Goal: Task Accomplishment & Management: Use online tool/utility

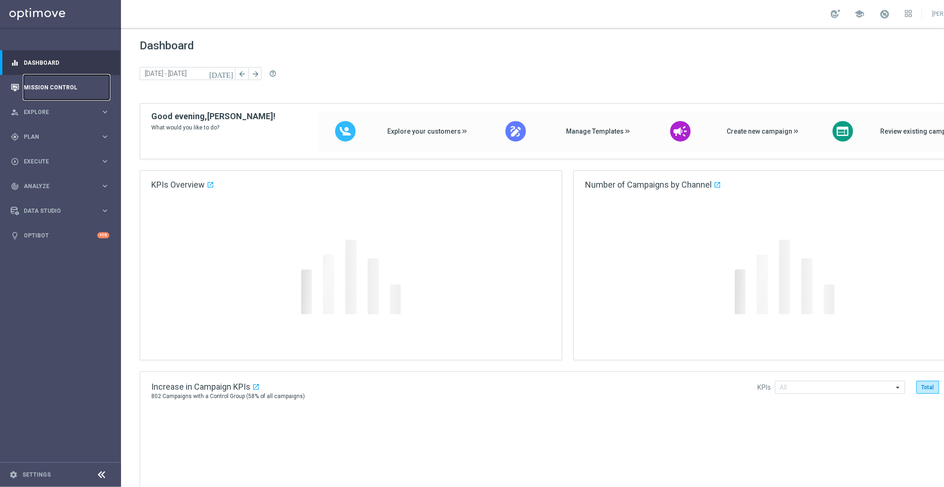
click at [43, 89] on link "Mission Control" at bounding box center [67, 87] width 86 height 25
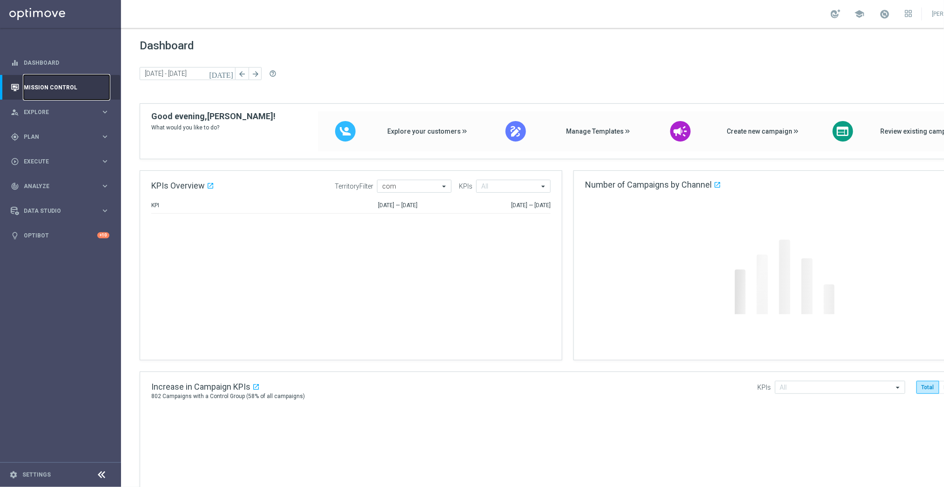
click at [46, 84] on link "Mission Control" at bounding box center [67, 87] width 86 height 25
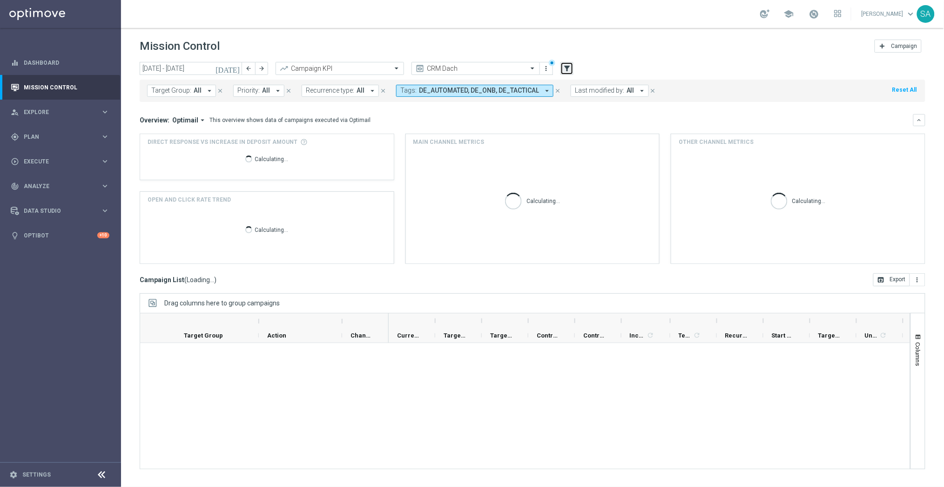
click at [570, 70] on icon "filter_alt" at bounding box center [566, 68] width 8 height 8
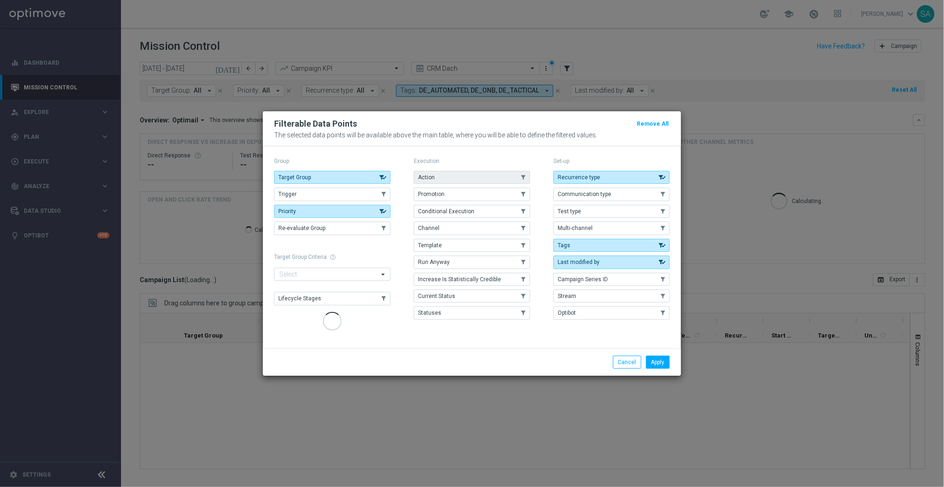
click at [481, 175] on button "Action" at bounding box center [472, 177] width 116 height 13
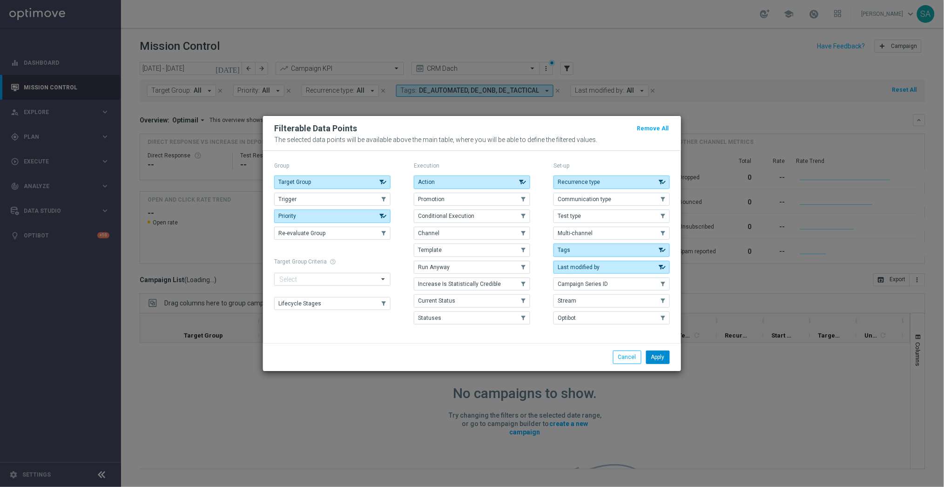
click at [660, 357] on button "Apply" at bounding box center [658, 356] width 24 height 13
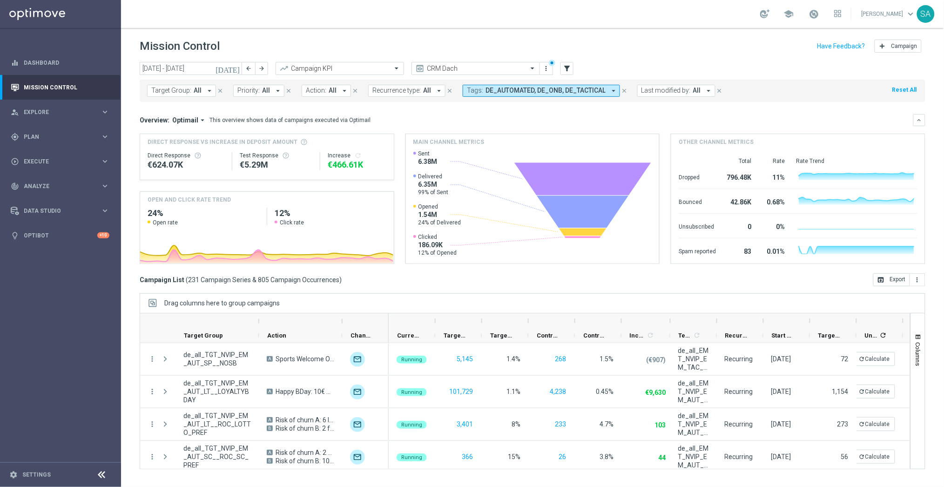
click at [340, 89] on icon "arrow_drop_down" at bounding box center [344, 91] width 8 height 8
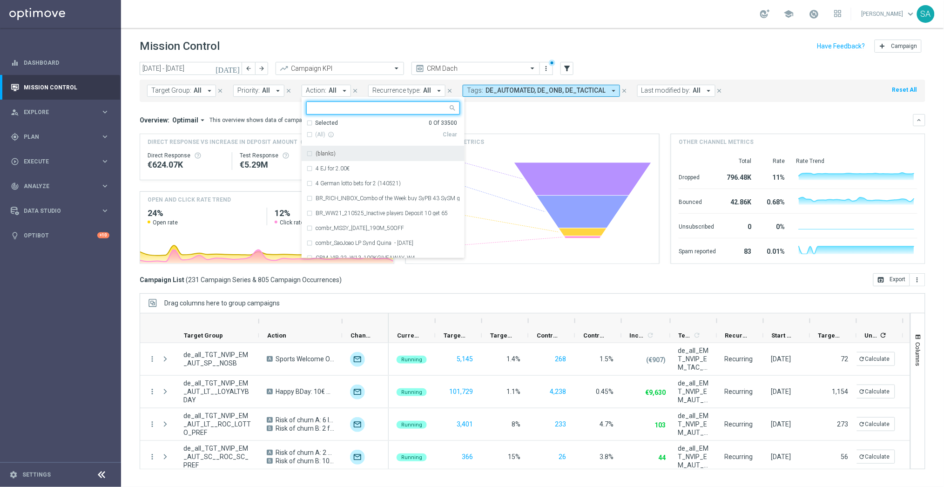
click at [335, 110] on input "text" at bounding box center [379, 108] width 136 height 8
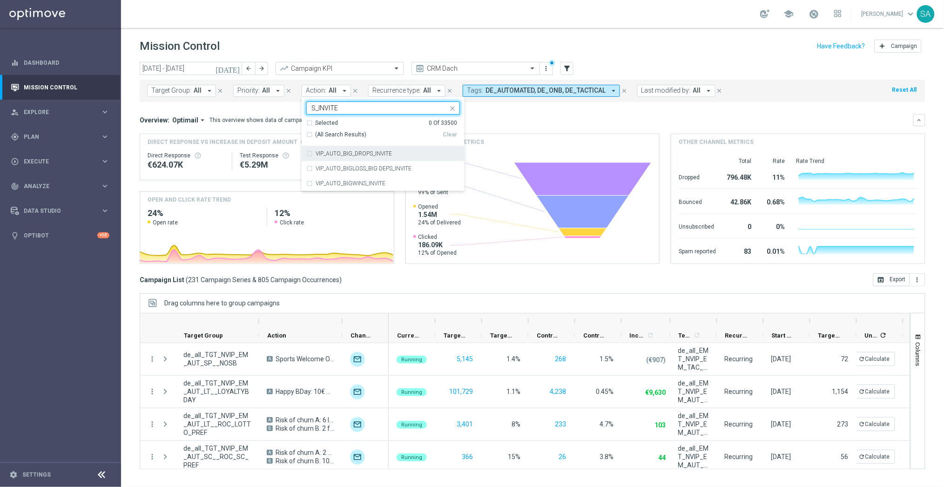
click at [307, 134] on div "(All Search Results)" at bounding box center [374, 135] width 136 height 8
type input "S_INVITE"
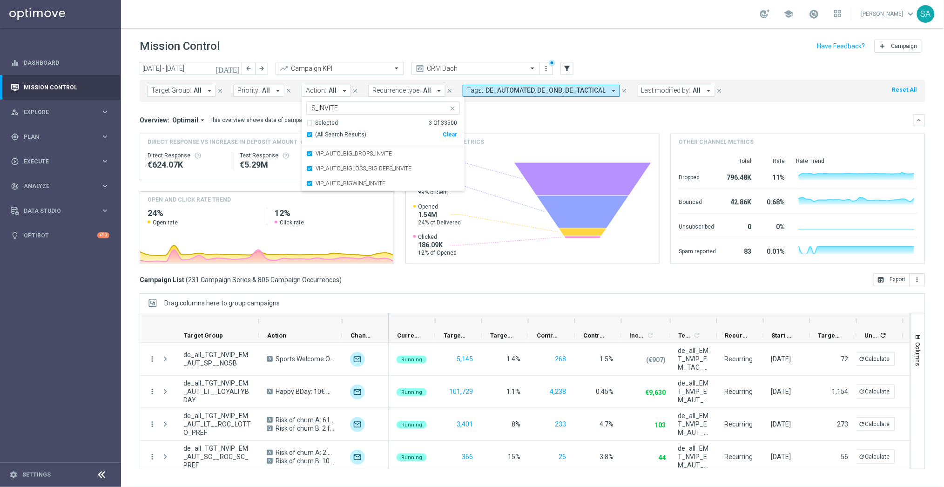
drag, startPoint x: 492, startPoint y: 123, endPoint x: 277, endPoint y: 69, distance: 221.2
click at [492, 123] on div "Overview: Optimail arrow_drop_down This overview shows data of campaigns execut…" at bounding box center [526, 120] width 773 height 8
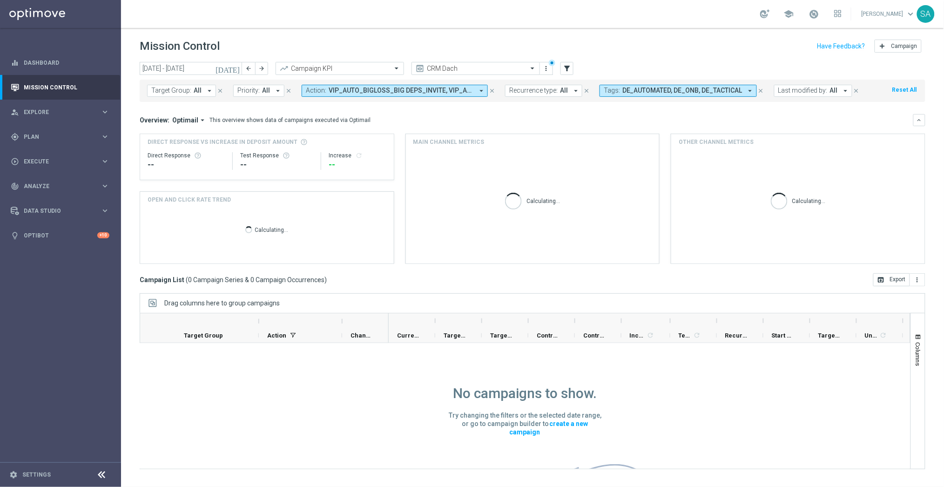
click at [237, 67] on icon "[DATE]" at bounding box center [227, 68] width 25 height 8
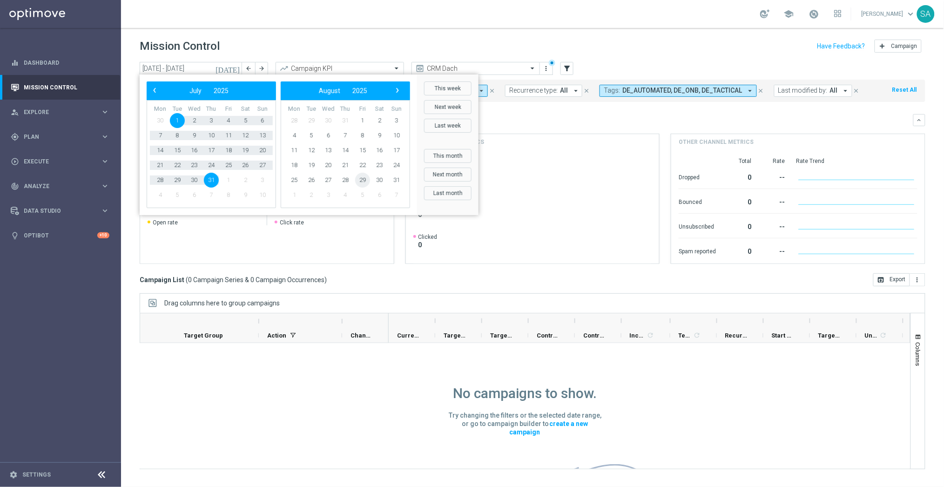
click at [359, 177] on span "29" at bounding box center [362, 180] width 15 height 15
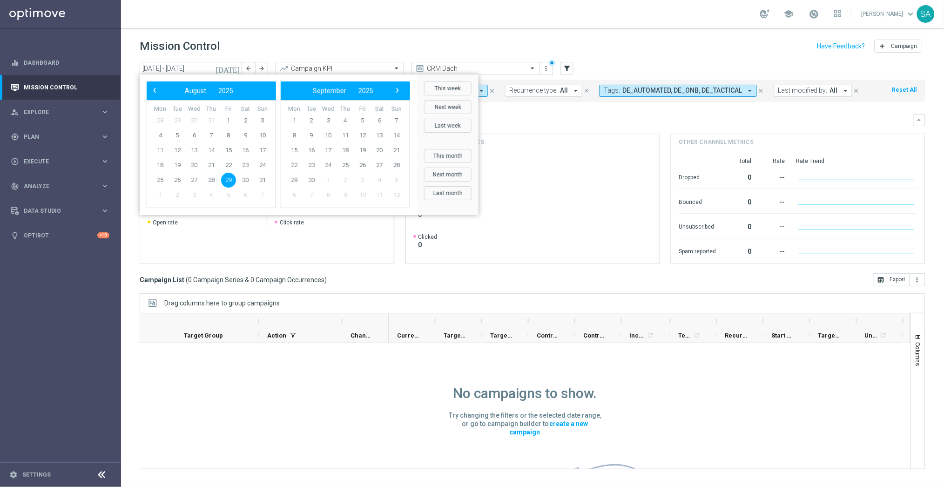
click at [228, 179] on span "29" at bounding box center [228, 180] width 15 height 15
type input "29 Aug 2025 - 29 Aug 2025"
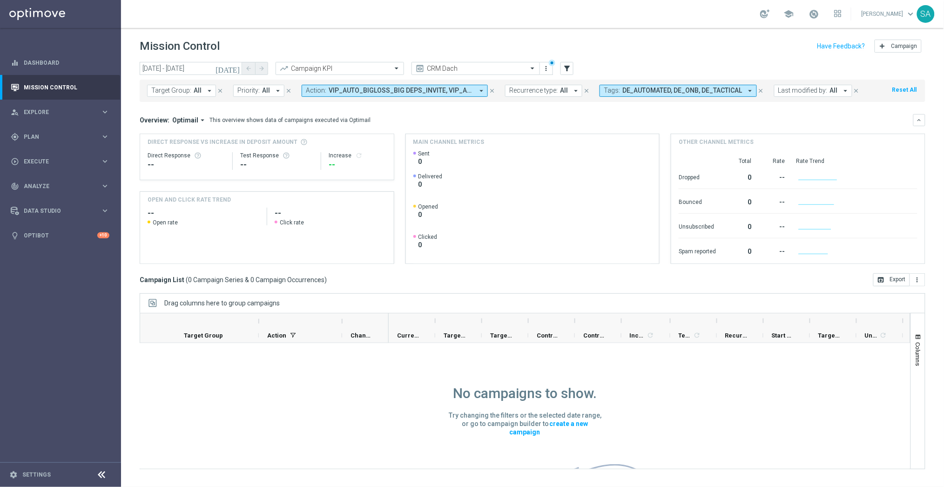
click at [760, 90] on icon "close" at bounding box center [760, 90] width 7 height 7
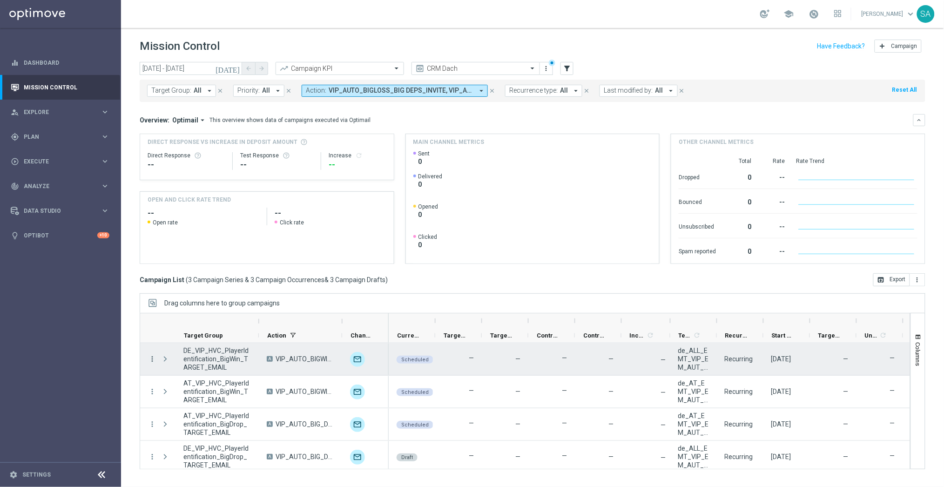
click at [150, 360] on icon "more_vert" at bounding box center [152, 359] width 8 height 8
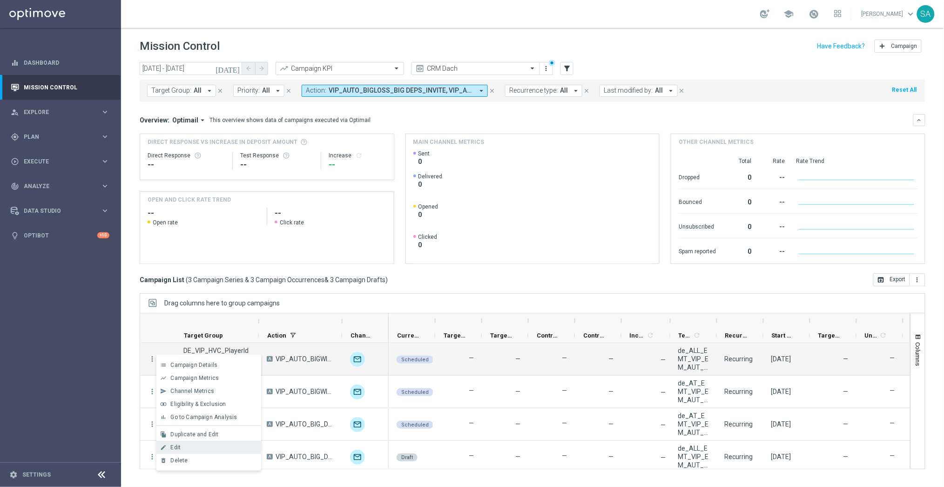
click at [214, 445] on div "Edit" at bounding box center [213, 447] width 87 height 7
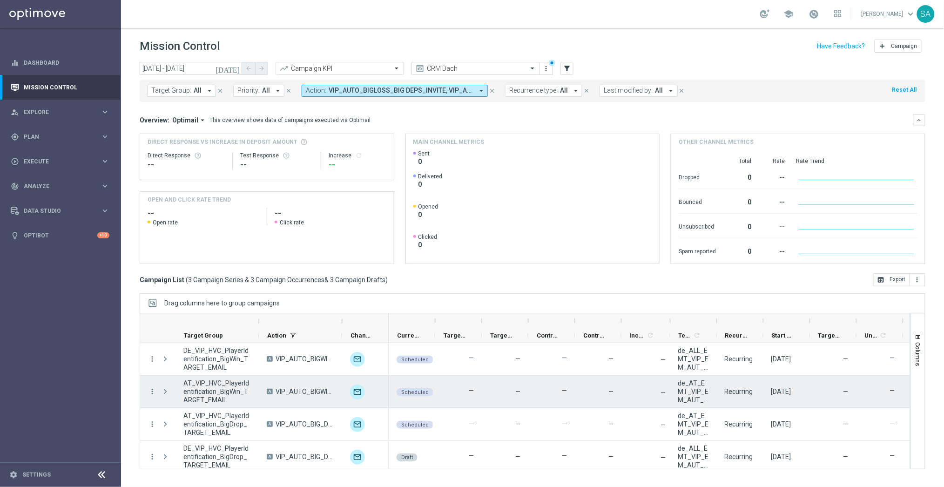
click at [147, 394] on div "more_vert" at bounding box center [148, 391] width 17 height 32
click at [153, 390] on icon "more_vert" at bounding box center [152, 391] width 8 height 8
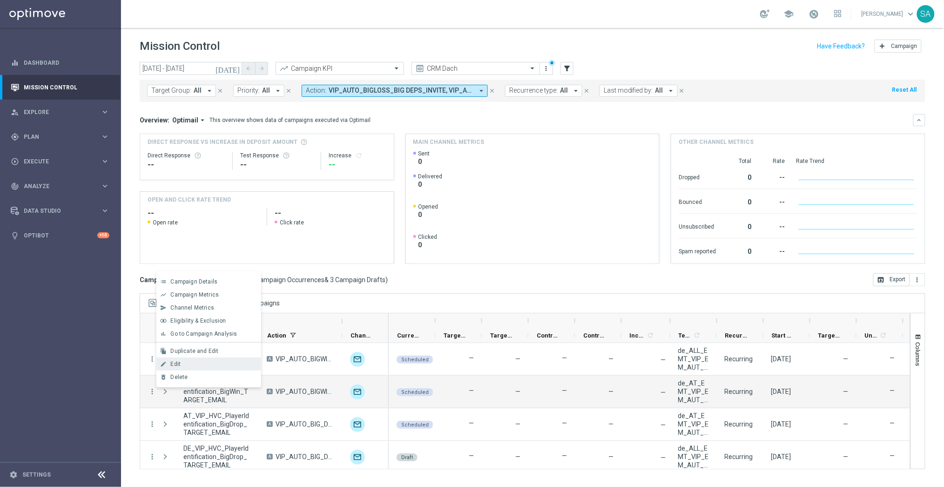
click at [188, 361] on div "Edit" at bounding box center [213, 364] width 87 height 7
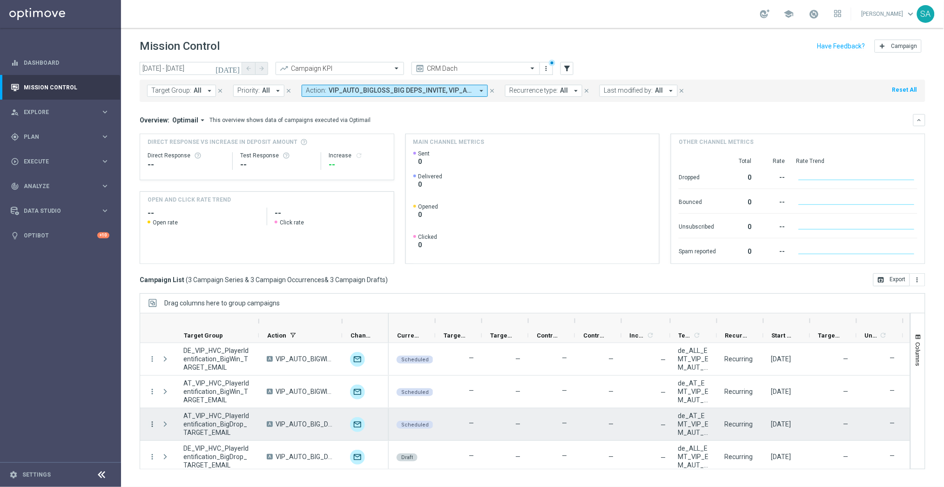
click at [154, 426] on icon "more_vert" at bounding box center [152, 424] width 8 height 8
click at [186, 390] on div "edit Edit" at bounding box center [208, 396] width 105 height 13
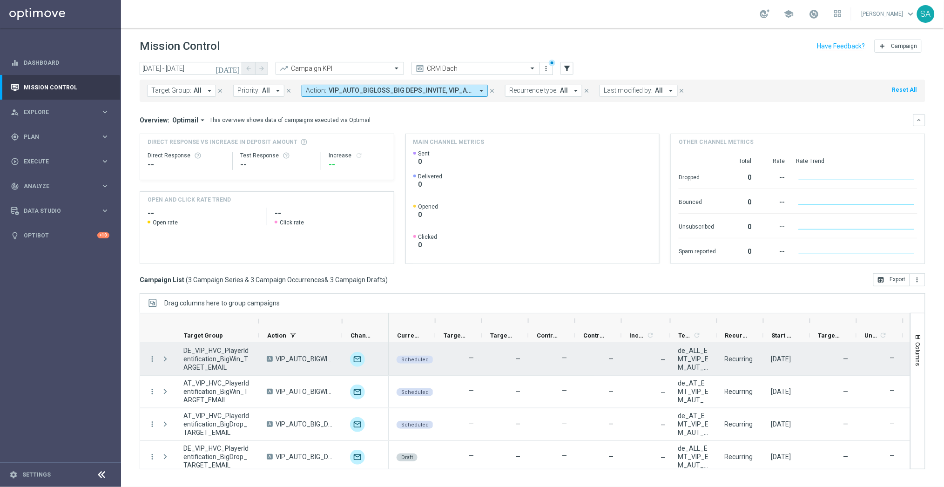
click at [147, 361] on div "more_vert" at bounding box center [148, 359] width 17 height 32
click at [149, 359] on icon "more_vert" at bounding box center [152, 359] width 8 height 8
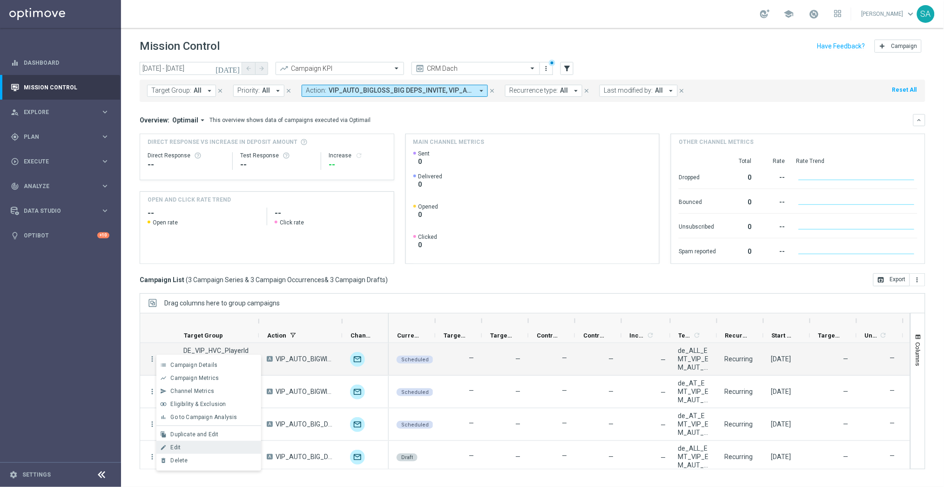
click at [190, 445] on div "Edit" at bounding box center [213, 447] width 87 height 7
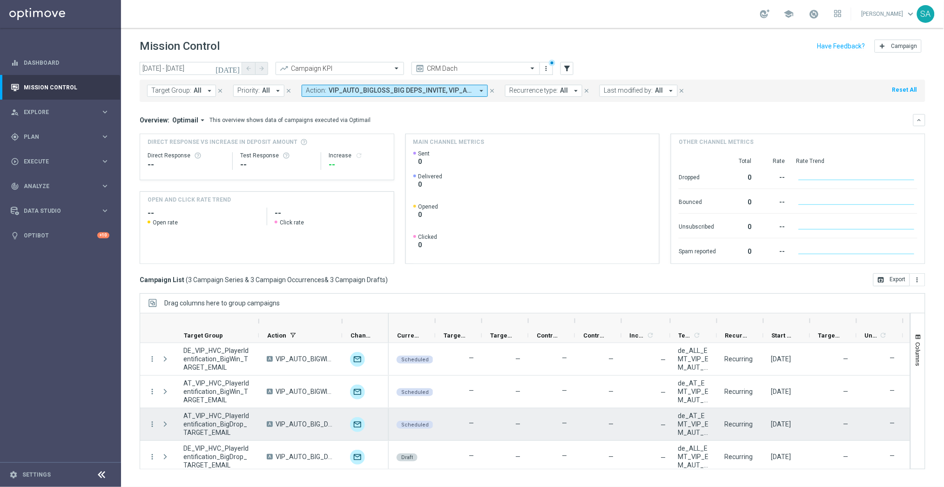
scroll to position [70, 0]
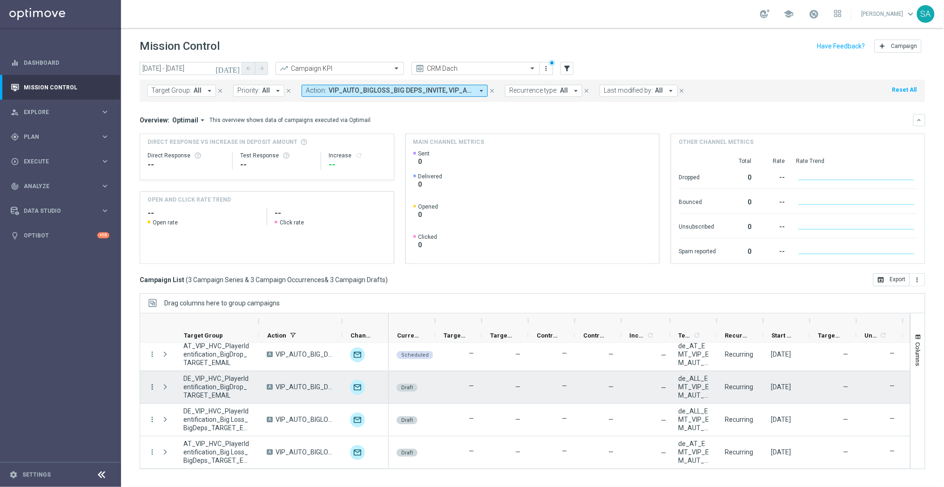
click at [151, 387] on icon "more_vert" at bounding box center [152, 386] width 8 height 8
click at [183, 420] on div "Edit" at bounding box center [213, 422] width 87 height 7
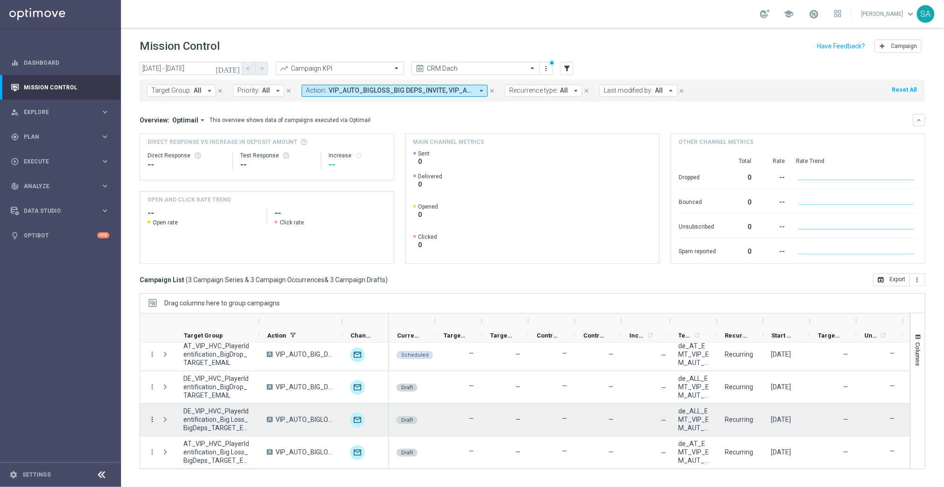
click at [152, 417] on icon "more_vert" at bounding box center [152, 419] width 8 height 8
click at [180, 456] on span "Edit" at bounding box center [175, 455] width 10 height 7
click at [151, 420] on icon "more_vert" at bounding box center [152, 419] width 8 height 8
click at [184, 455] on div "Edit" at bounding box center [213, 455] width 87 height 7
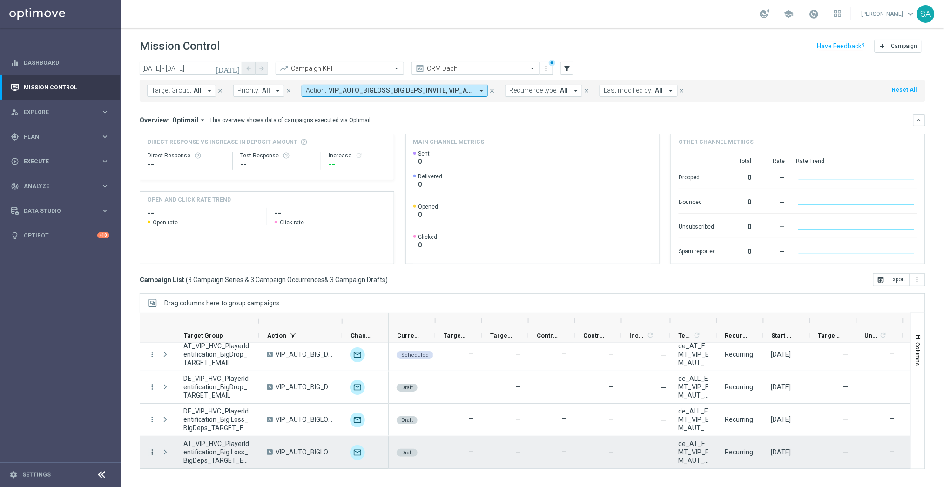
click at [153, 452] on icon "more_vert" at bounding box center [152, 452] width 8 height 8
click at [189, 420] on div "edit Edit" at bounding box center [208, 423] width 105 height 13
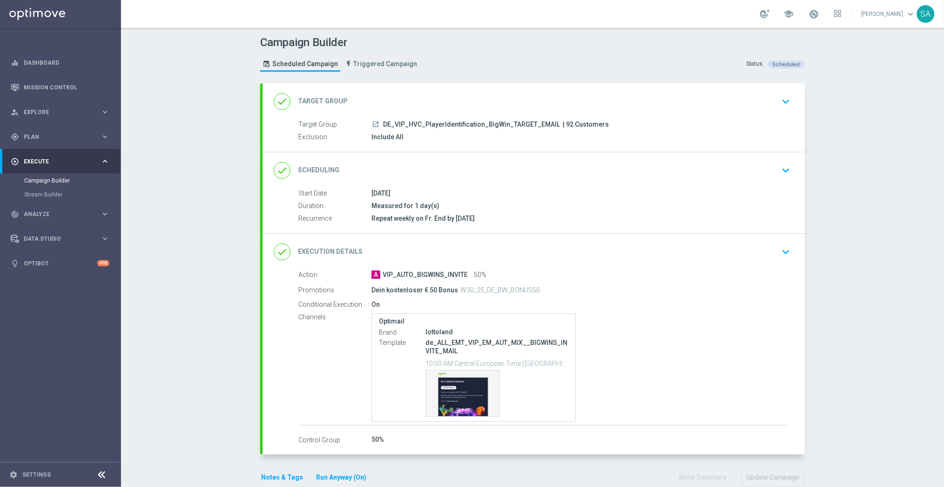
click at [783, 98] on icon "keyboard_arrow_down" at bounding box center [785, 101] width 14 height 14
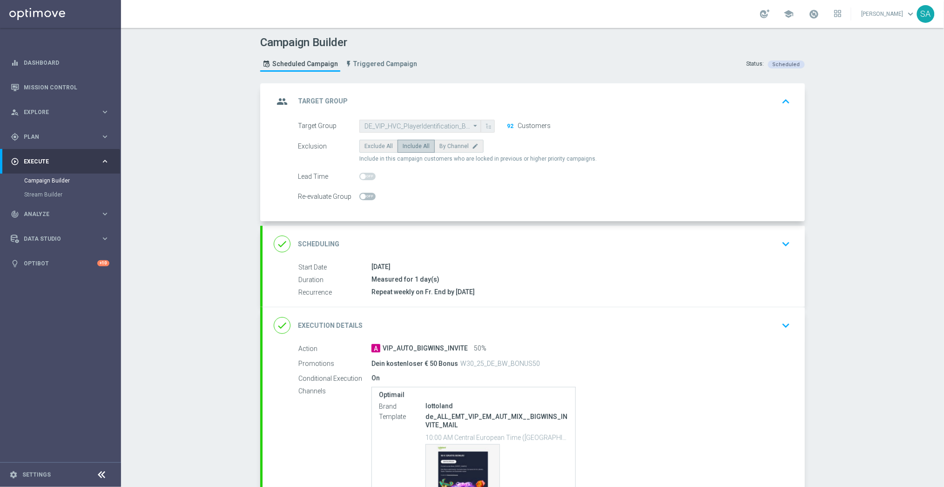
click at [786, 241] on icon "keyboard_arrow_down" at bounding box center [785, 244] width 14 height 14
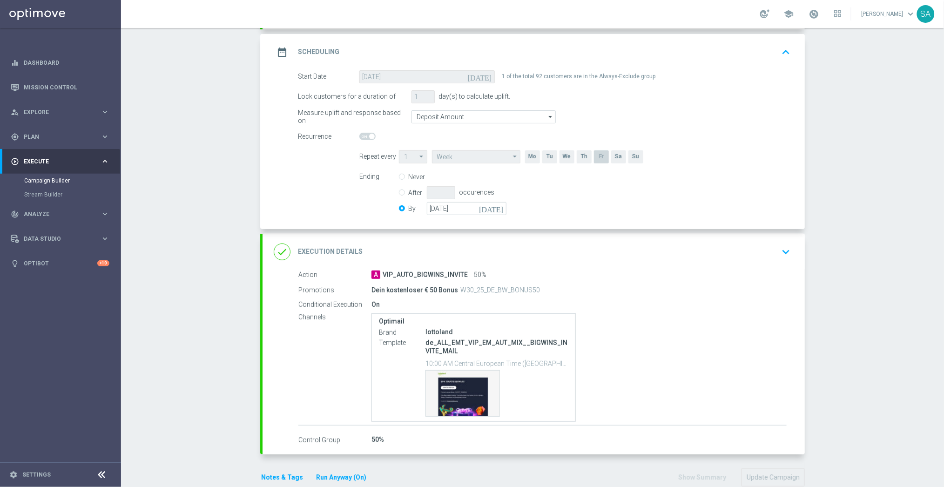
scroll to position [141, 0]
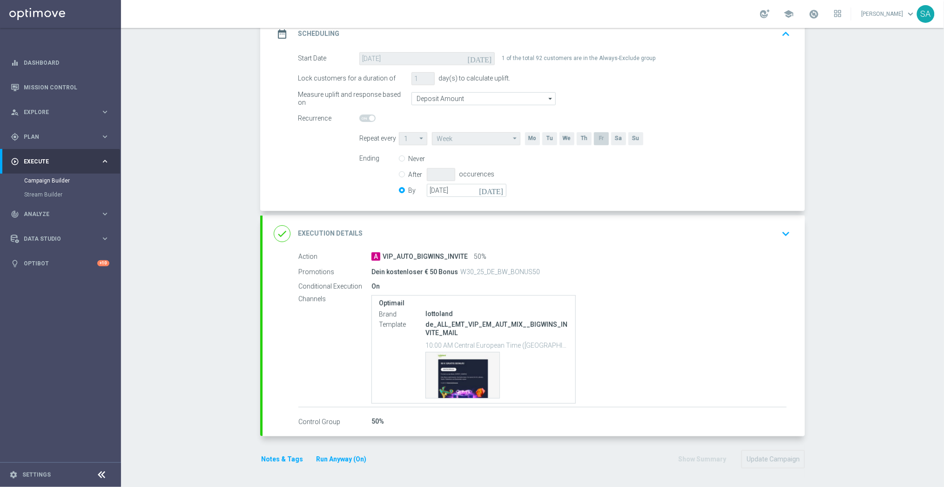
click at [785, 236] on icon "keyboard_arrow_down" at bounding box center [785, 234] width 14 height 14
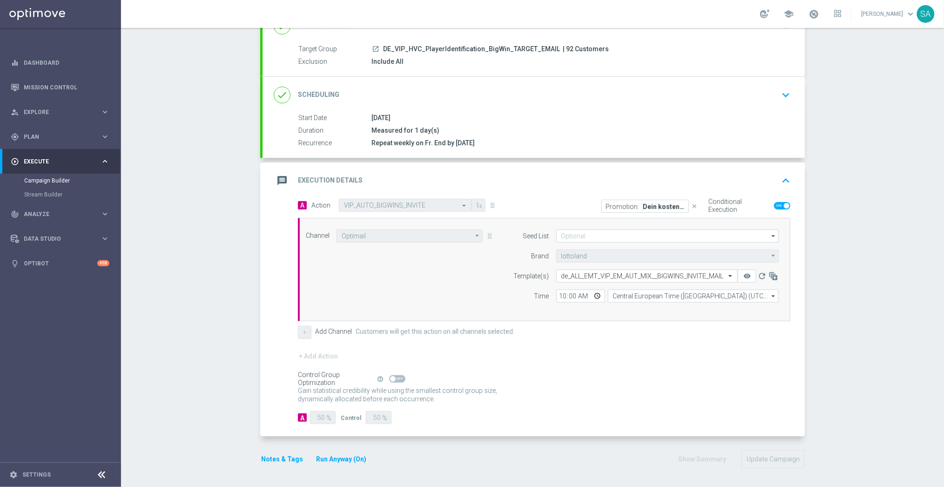
scroll to position [75, 0]
click at [643, 206] on p "Dein kostenloser € 50 Bonus" at bounding box center [664, 206] width 42 height 7
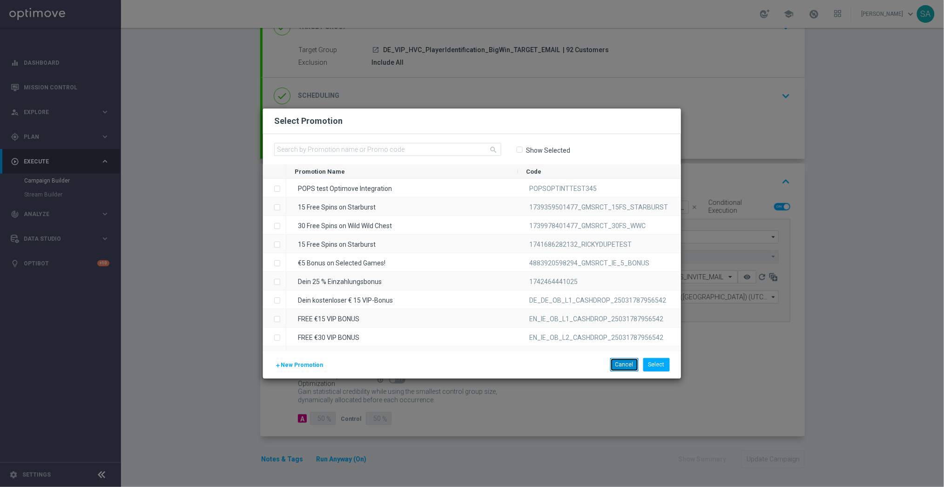
click at [625, 362] on button "Cancel" at bounding box center [624, 364] width 28 height 13
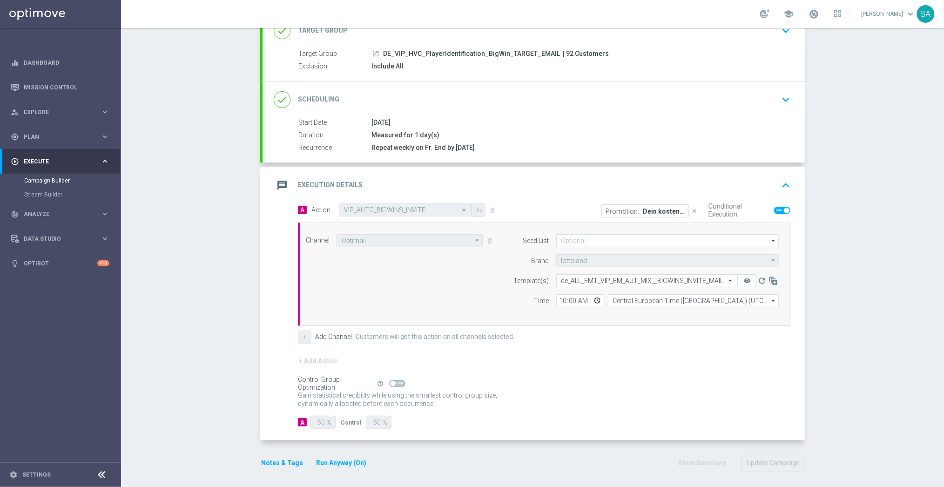
scroll to position [68, 0]
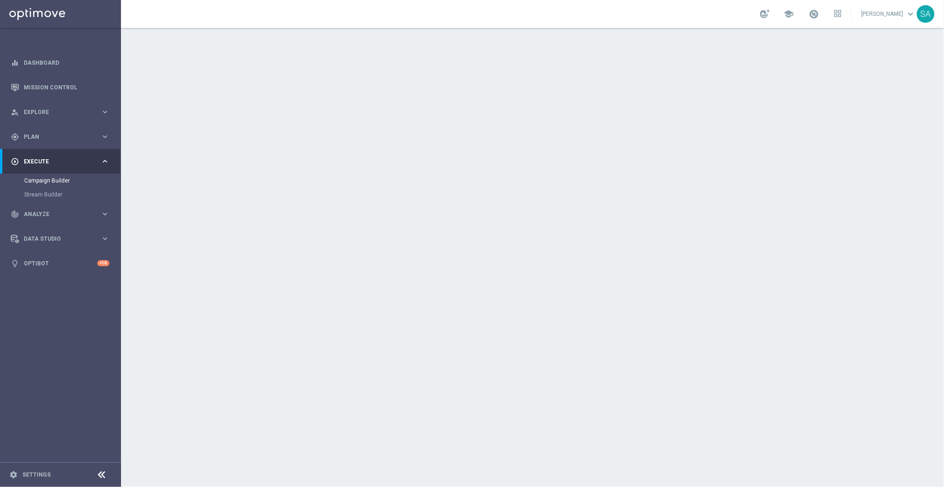
click at [763, 121] on div "launch AT_VIP_HVC_PlayerIdentification_BigWin_TARGET_EMAIL | 44 Customers" at bounding box center [578, 124] width 415 height 9
click at [781, 103] on icon "keyboard_arrow_down" at bounding box center [785, 101] width 14 height 14
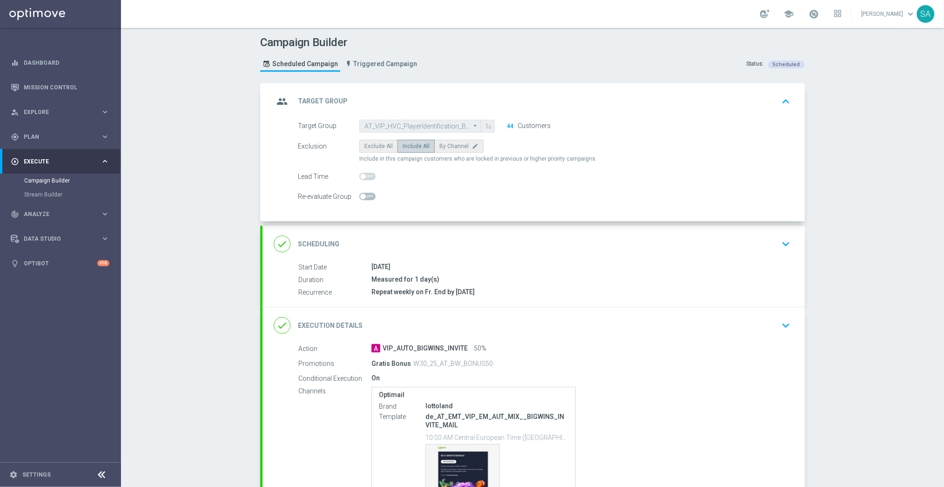
click at [787, 244] on icon "keyboard_arrow_down" at bounding box center [785, 244] width 14 height 14
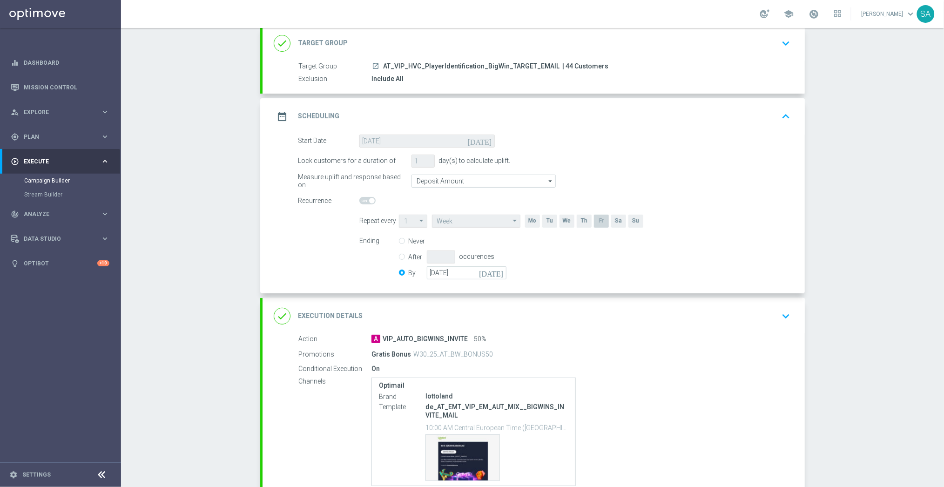
scroll to position [82, 0]
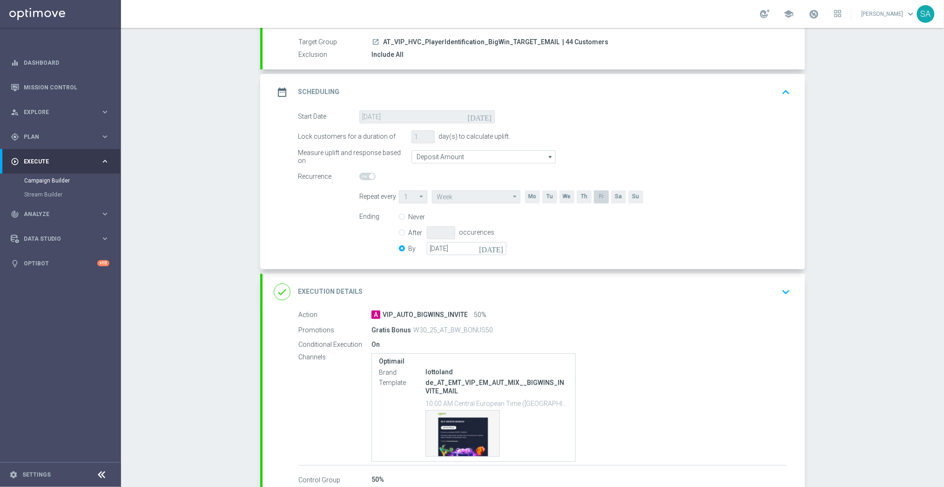
click at [782, 292] on icon "keyboard_arrow_down" at bounding box center [785, 292] width 14 height 14
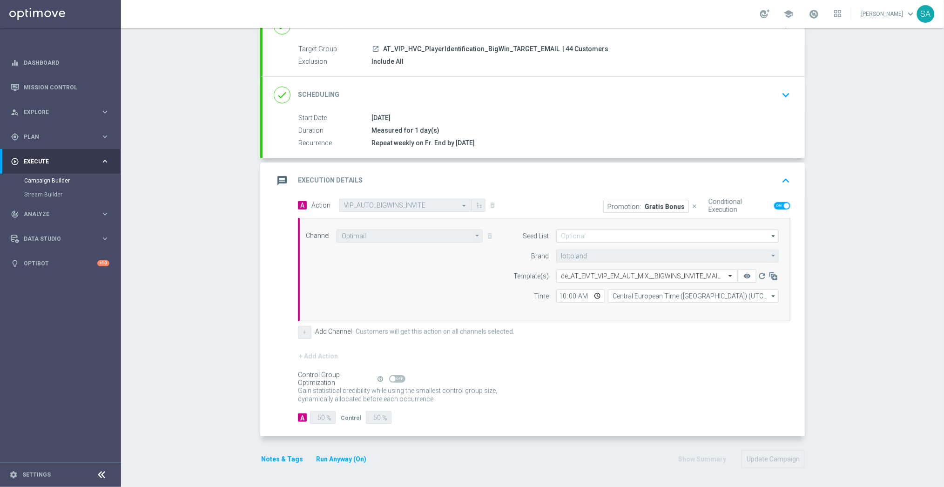
scroll to position [75, 0]
click at [653, 207] on p "Gratis Bonus" at bounding box center [664, 206] width 40 height 7
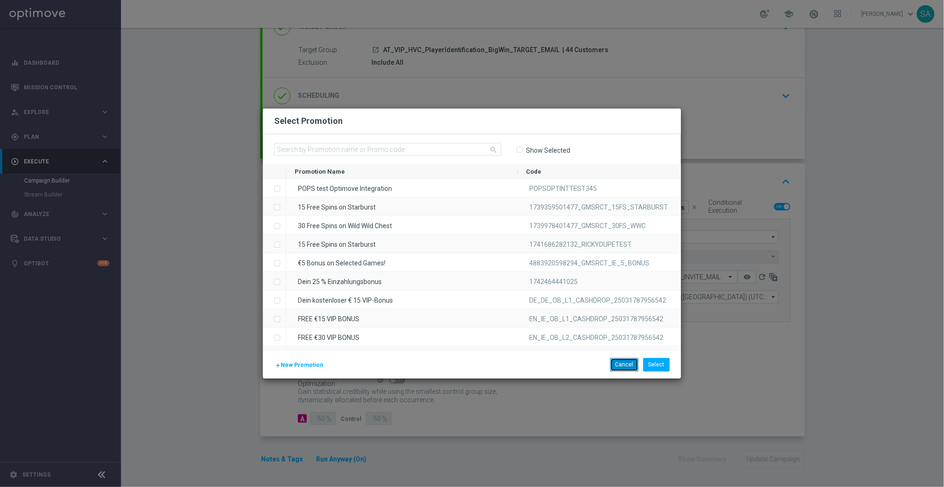
click at [621, 361] on button "Cancel" at bounding box center [624, 364] width 28 height 13
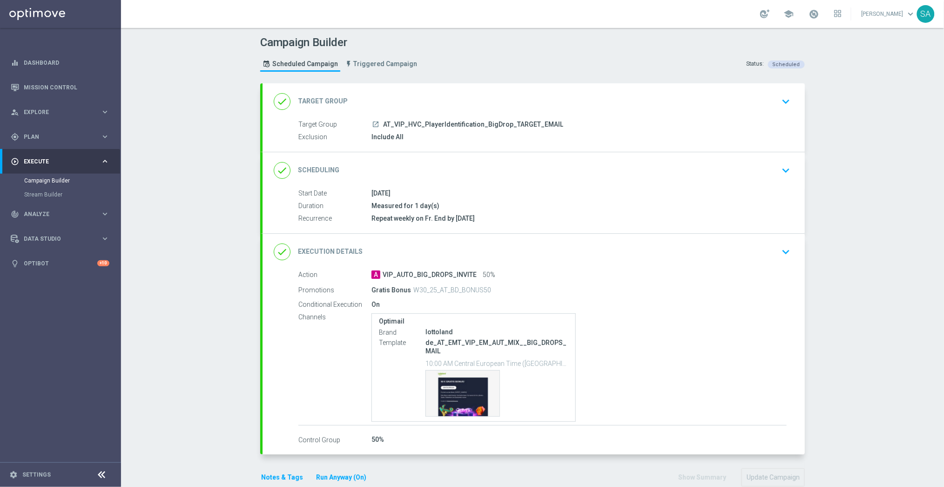
click at [744, 103] on div "done Target Group keyboard_arrow_down" at bounding box center [534, 102] width 520 height 18
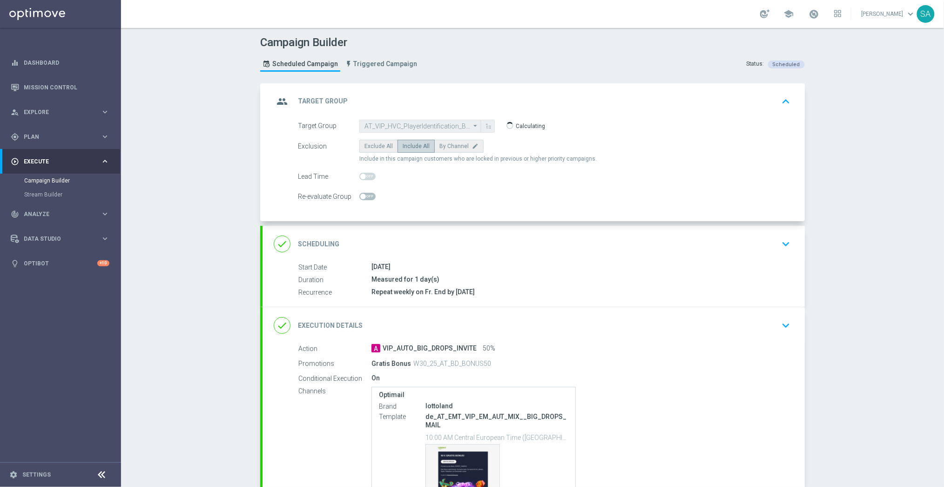
click at [784, 285] on div "Start Date [DATE] Duration Measured for 1 day(s) Recurrence Repeat weekly on Fr…" at bounding box center [533, 279] width 542 height 35
click at [788, 238] on icon "keyboard_arrow_down" at bounding box center [785, 244] width 14 height 14
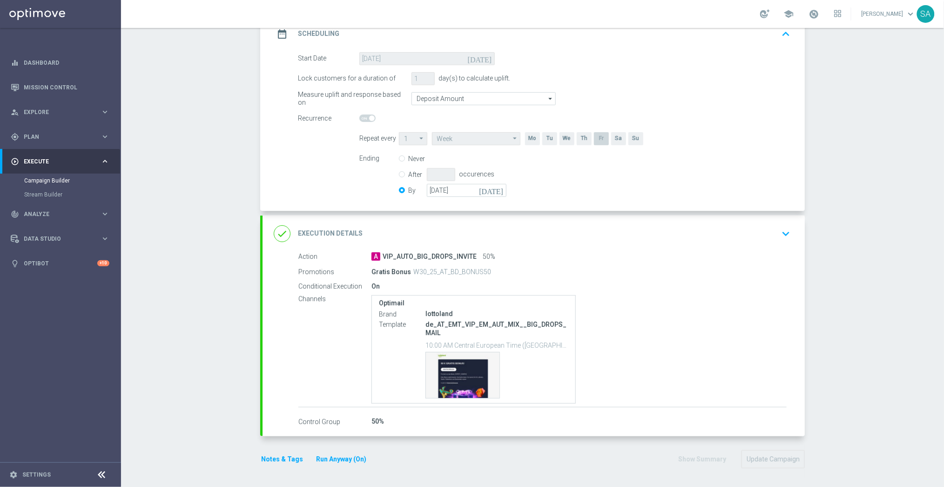
click at [778, 234] on icon "keyboard_arrow_down" at bounding box center [785, 234] width 14 height 14
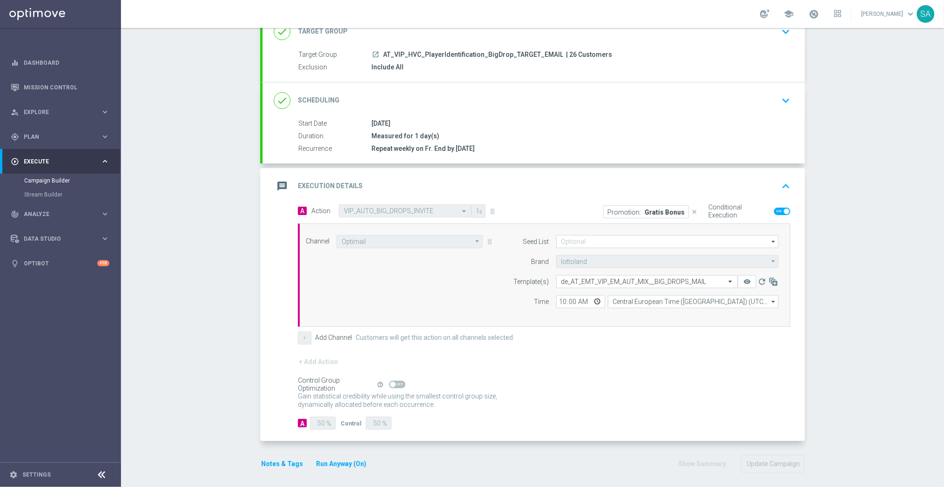
scroll to position [71, 0]
click at [663, 204] on div "Promotion: Gratis Bonus" at bounding box center [646, 210] width 86 height 13
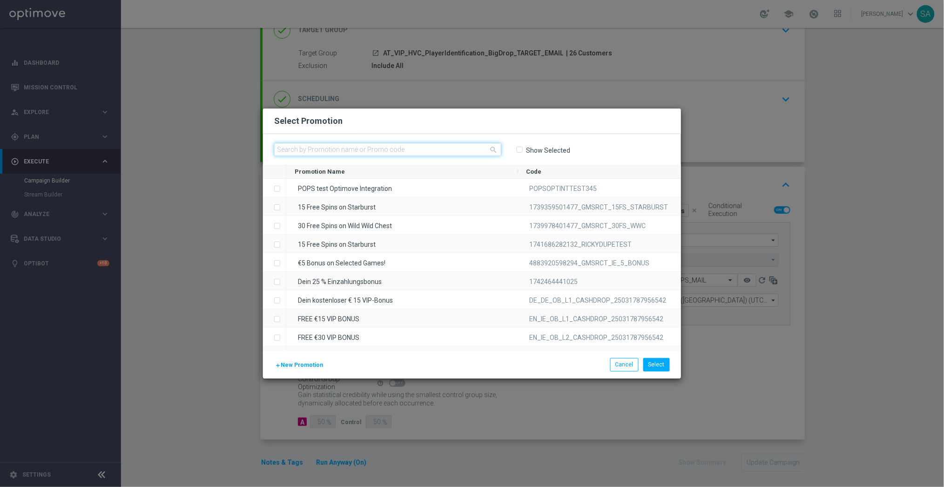
click at [445, 151] on input "text" at bounding box center [387, 149] width 227 height 13
type input "GRATIS BONUS"
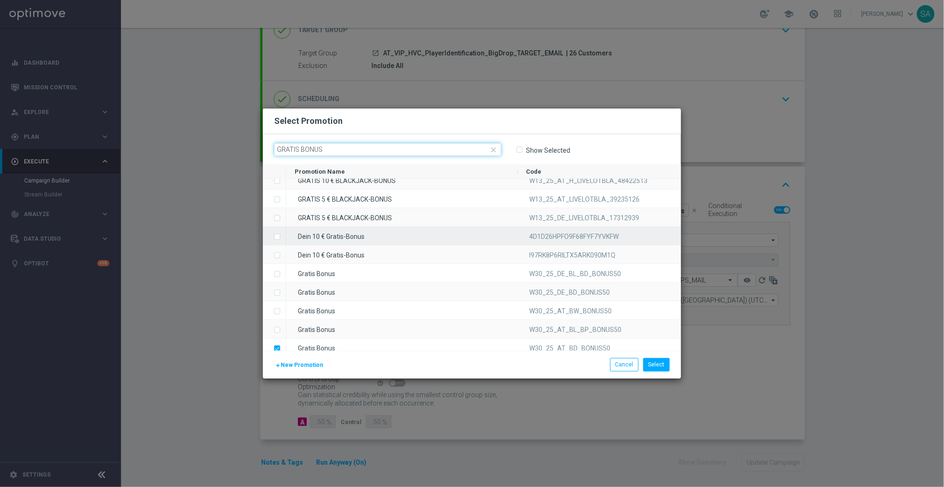
scroll to position [33, 0]
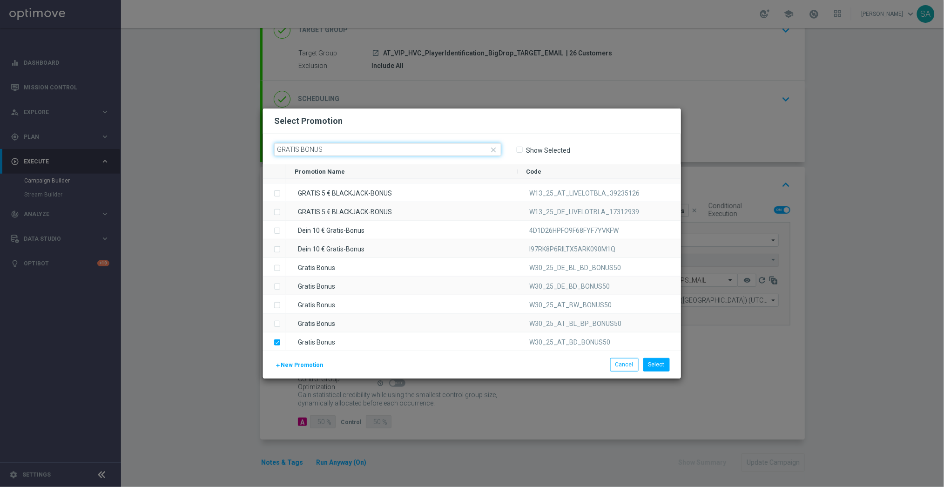
click at [351, 150] on input "GRATIS BONUS" at bounding box center [387, 149] width 227 height 13
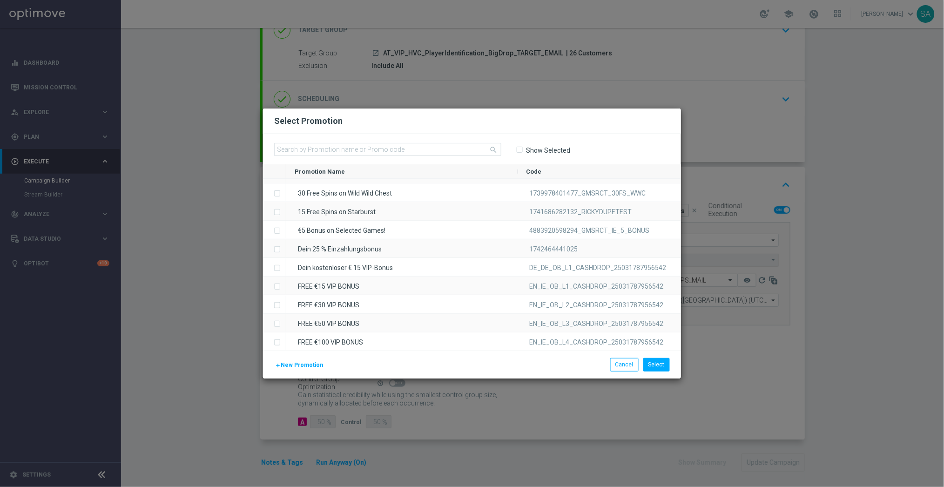
click at [522, 152] on span "Show Selected" at bounding box center [543, 150] width 54 height 8
click at [519, 149] on input "Show Selected" at bounding box center [519, 150] width 6 height 6
checkbox input "true"
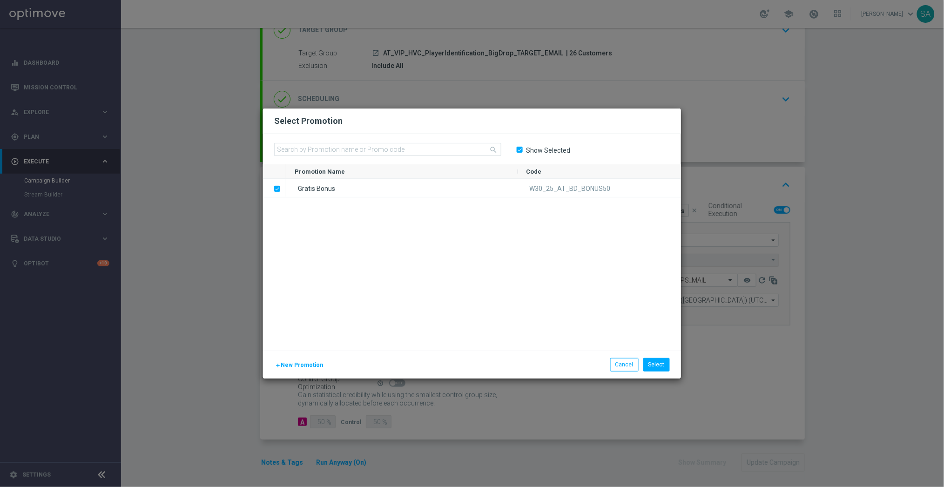
scroll to position [0, 0]
click at [619, 364] on button "Cancel" at bounding box center [624, 364] width 28 height 13
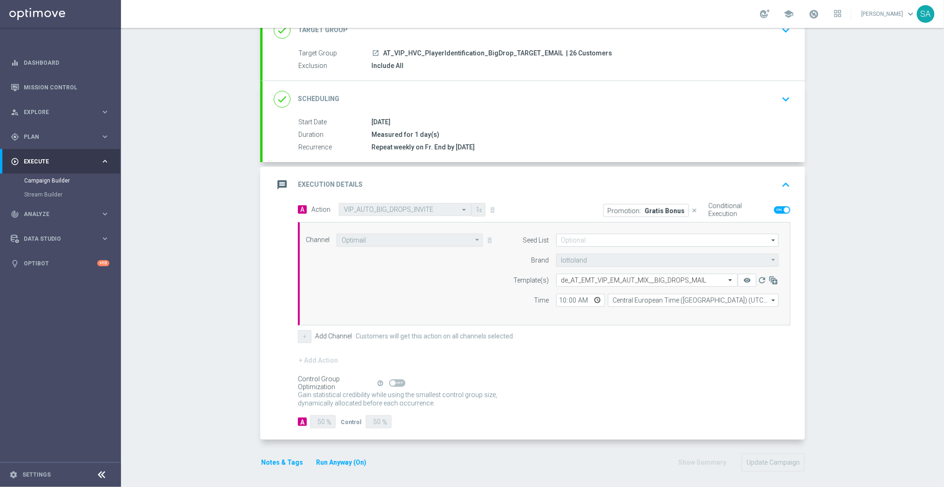
click at [491, 324] on div "Channel Optimail Optimail arrow_drop_down Show Selected 1 of 26 Silverpop" at bounding box center [544, 273] width 492 height 103
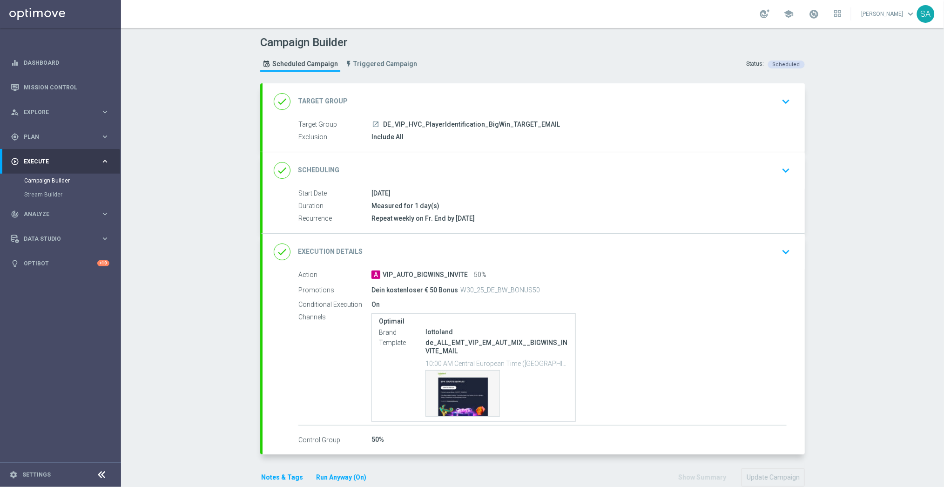
click at [783, 251] on icon "keyboard_arrow_down" at bounding box center [785, 252] width 14 height 14
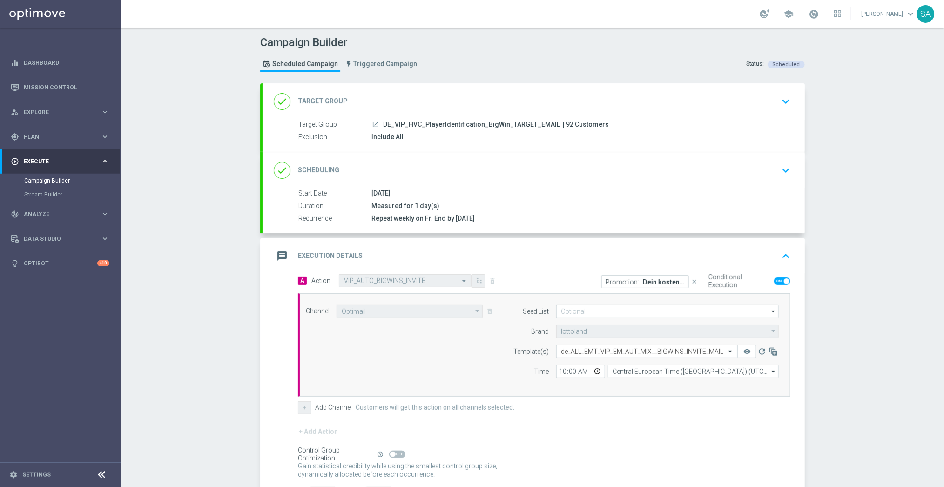
click at [667, 281] on p "Dein kostenloser € 50 Bonus" at bounding box center [664, 281] width 42 height 7
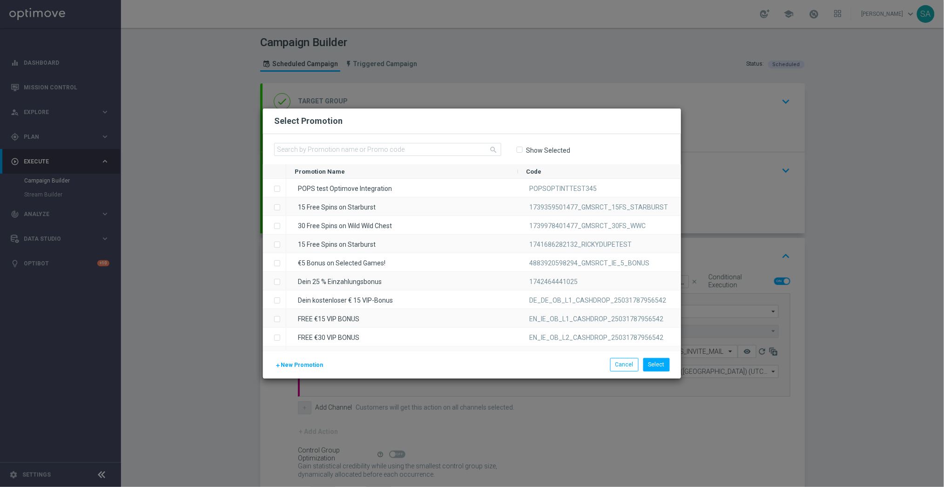
click at [520, 147] on input "Show Selected" at bounding box center [519, 150] width 6 height 6
checkbox input "true"
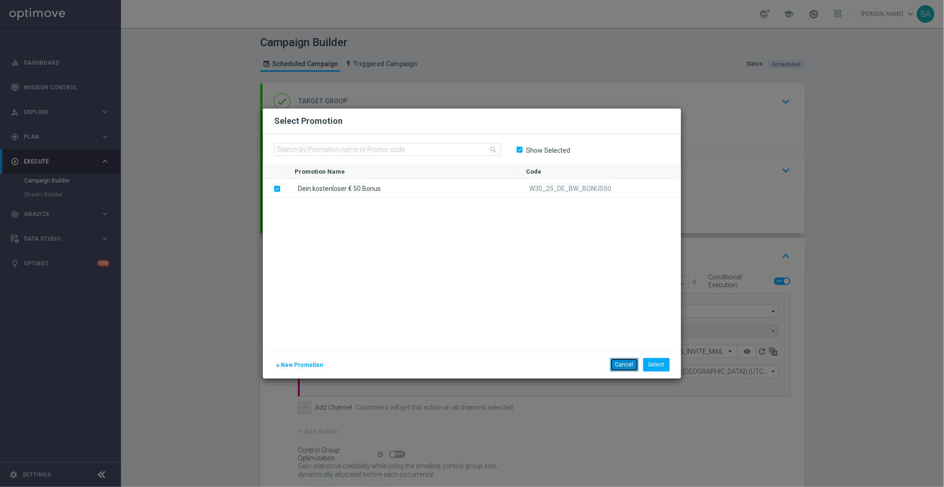
click at [619, 364] on button "Cancel" at bounding box center [624, 364] width 28 height 13
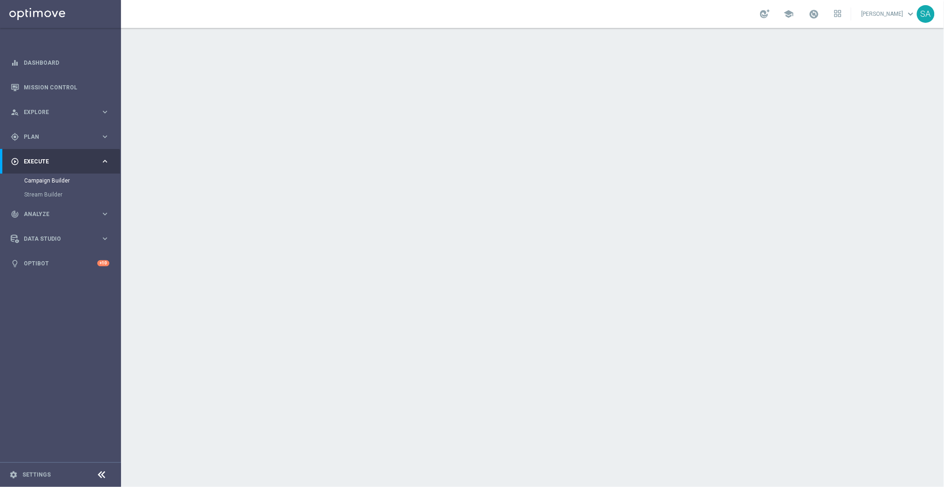
scroll to position [29, 0]
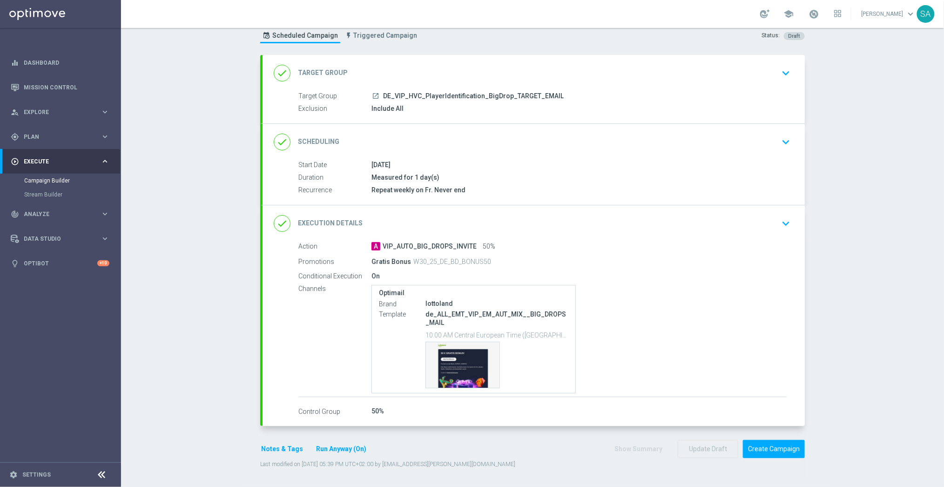
click at [713, 83] on div "done Target Group keyboard_arrow_down" at bounding box center [533, 73] width 542 height 36
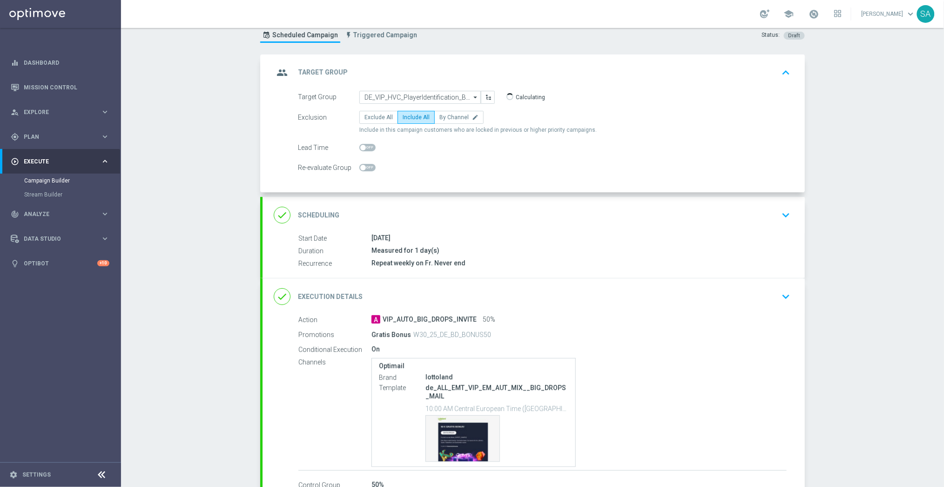
click at [763, 226] on div "done Scheduling keyboard_arrow_down" at bounding box center [533, 215] width 542 height 36
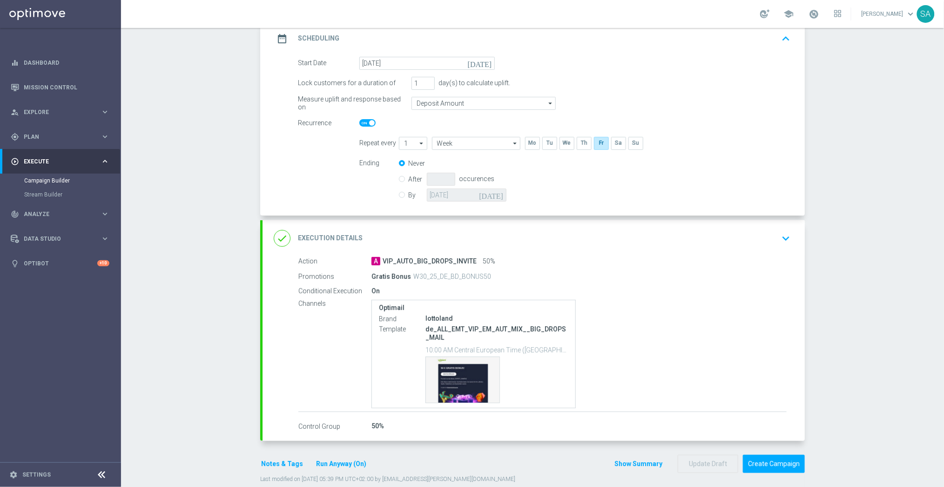
scroll to position [151, 0]
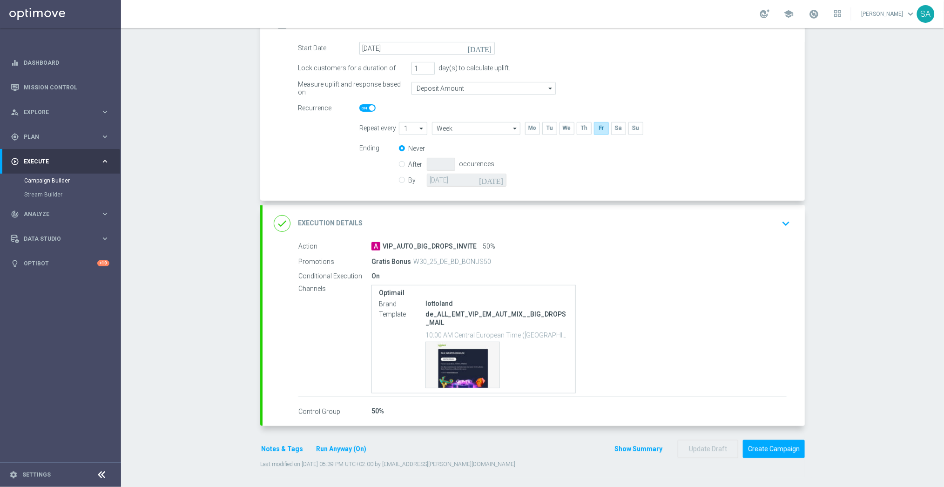
click at [781, 225] on icon "keyboard_arrow_down" at bounding box center [785, 223] width 14 height 14
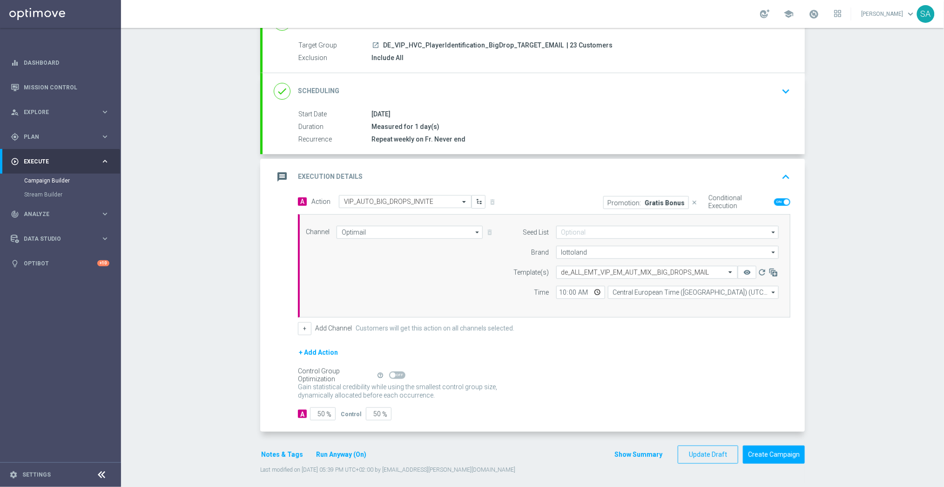
scroll to position [80, 0]
click at [764, 376] on div "Control Group Optimization Self Optimizing Campaign help_outline" at bounding box center [544, 374] width 492 height 10
click at [654, 201] on p "Gratis Bonus" at bounding box center [664, 201] width 40 height 7
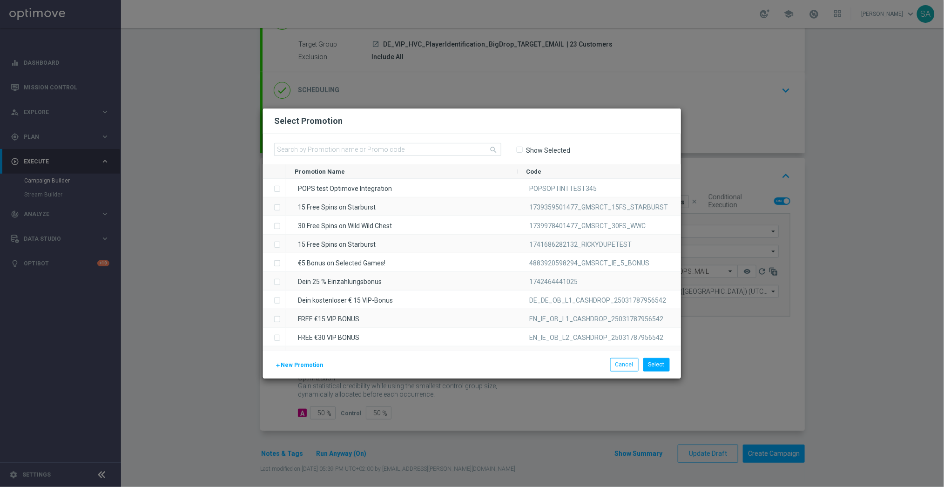
click at [520, 149] on input "Show Selected" at bounding box center [519, 150] width 6 height 6
checkbox input "true"
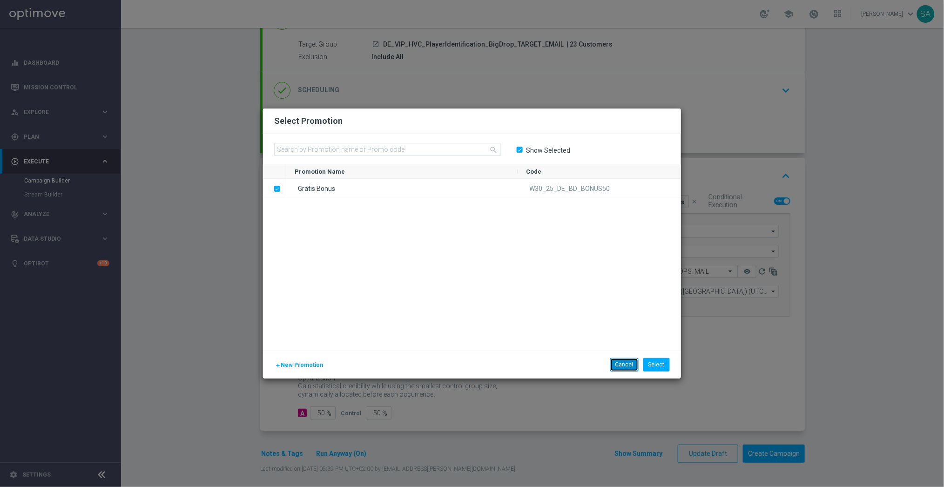
click at [619, 365] on button "Cancel" at bounding box center [624, 364] width 28 height 13
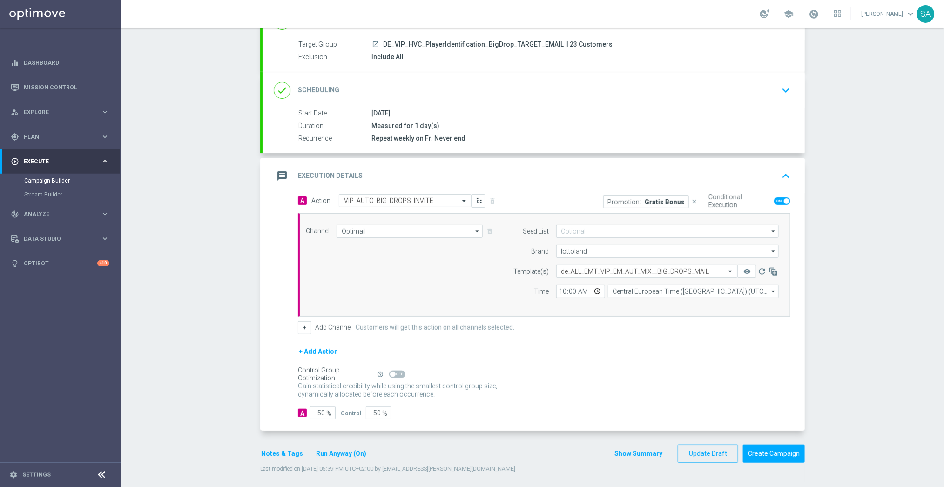
scroll to position [0, 0]
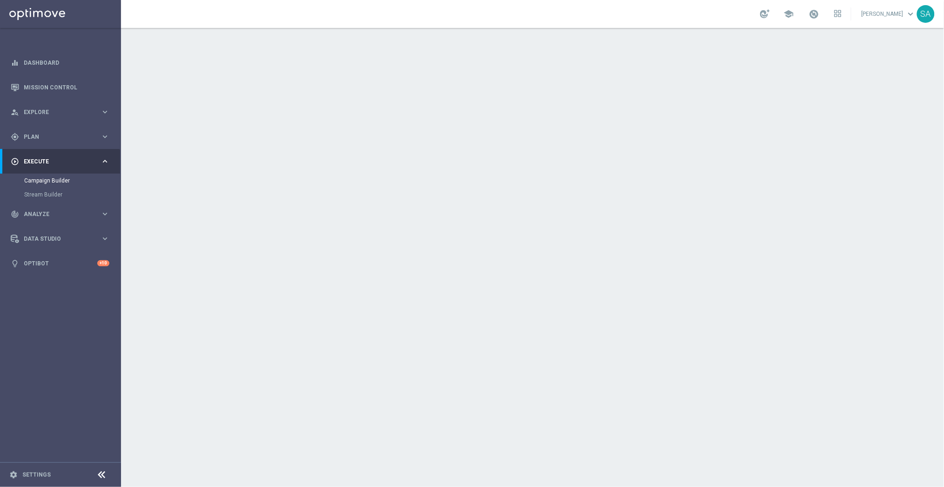
click at [636, 115] on div "done Target Group keyboard_arrow_down" at bounding box center [533, 101] width 542 height 36
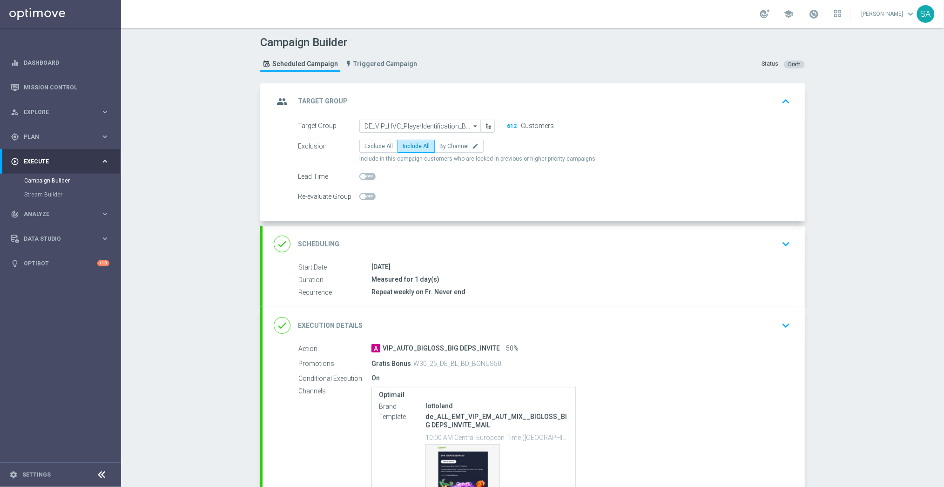
click at [662, 254] on div "done Scheduling keyboard_arrow_down" at bounding box center [533, 244] width 542 height 36
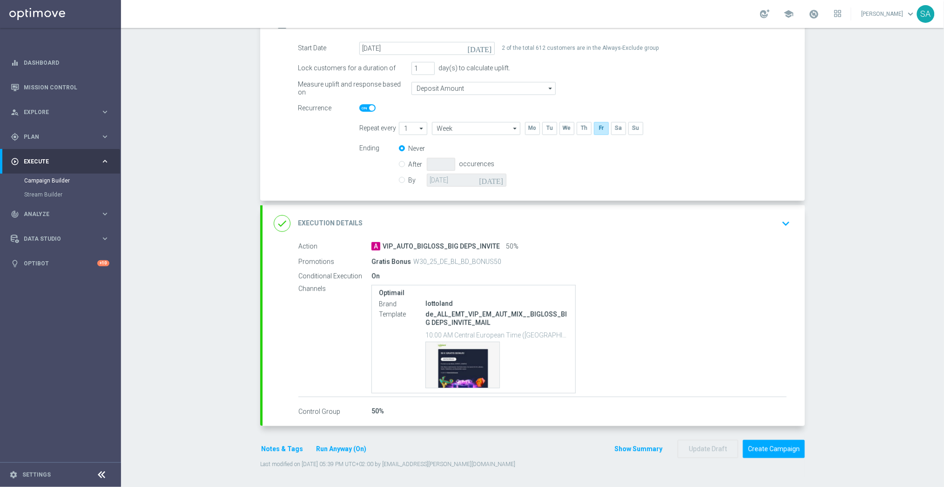
click at [662, 236] on div "done Execution Details keyboard_arrow_down" at bounding box center [533, 223] width 542 height 36
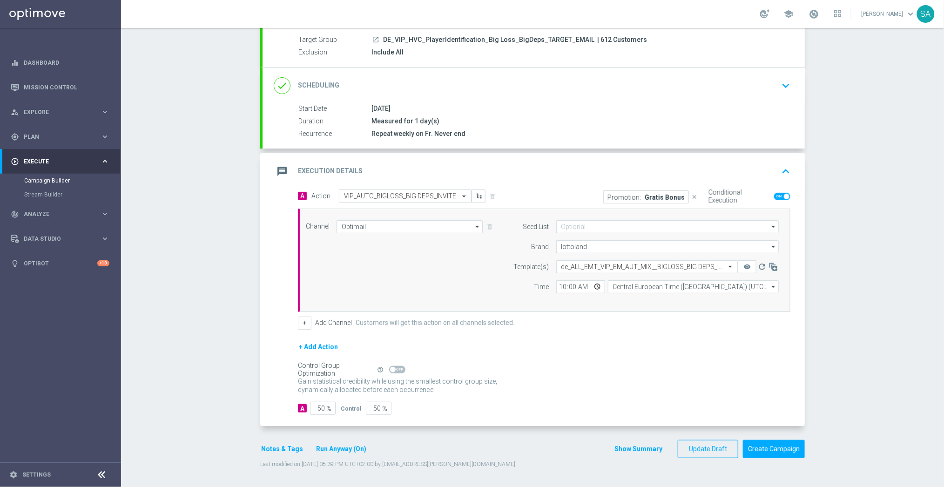
scroll to position [86, 0]
click at [630, 197] on p "Promotion:" at bounding box center [623, 196] width 33 height 7
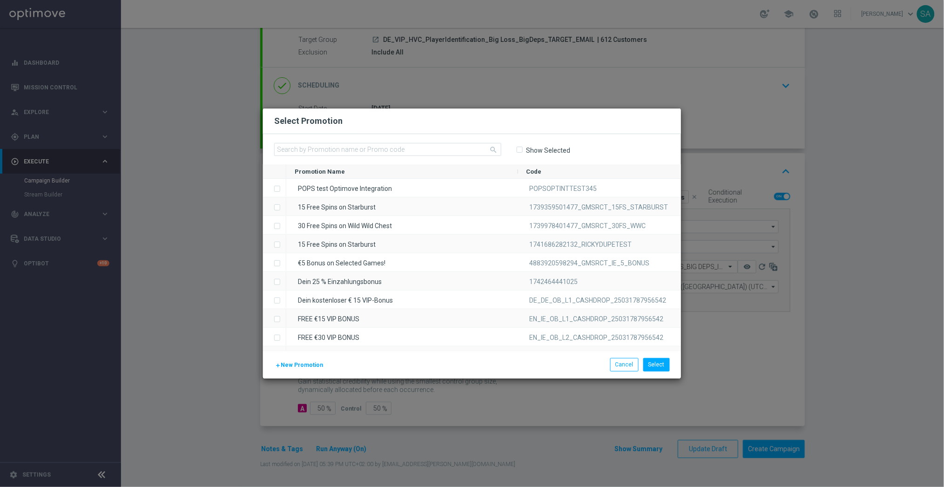
click at [550, 148] on label "Show Selected" at bounding box center [547, 150] width 45 height 8
click at [522, 148] on input "Show Selected" at bounding box center [519, 150] width 6 height 6
checkbox input "true"
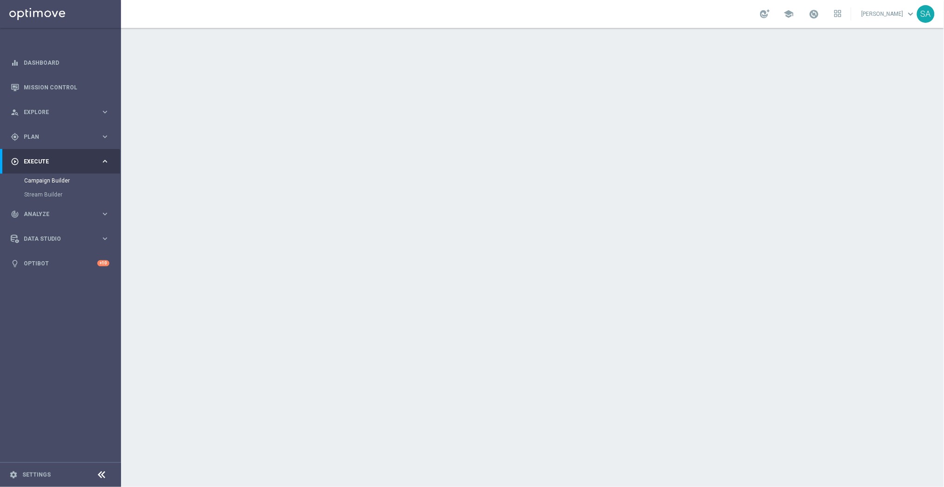
click at [735, 114] on div "done Target Group keyboard_arrow_down" at bounding box center [533, 101] width 542 height 36
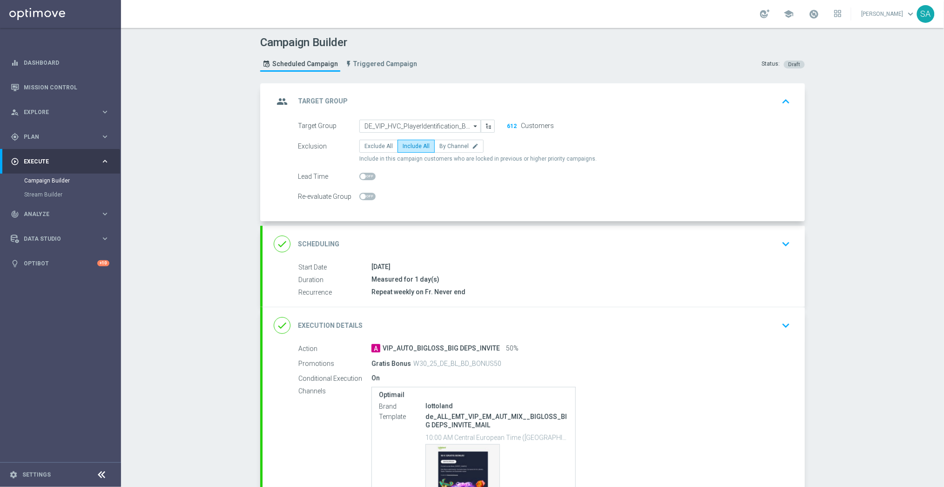
click at [655, 270] on div "[DATE]" at bounding box center [578, 266] width 415 height 9
click at [760, 240] on div "done Scheduling keyboard_arrow_down" at bounding box center [534, 244] width 520 height 18
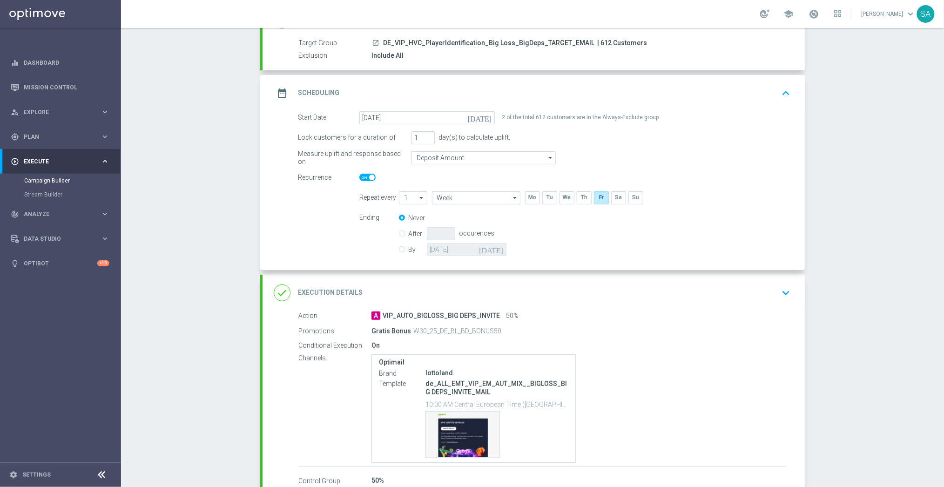
scroll to position [82, 0]
click at [692, 301] on div "done Execution Details keyboard_arrow_down" at bounding box center [533, 292] width 542 height 36
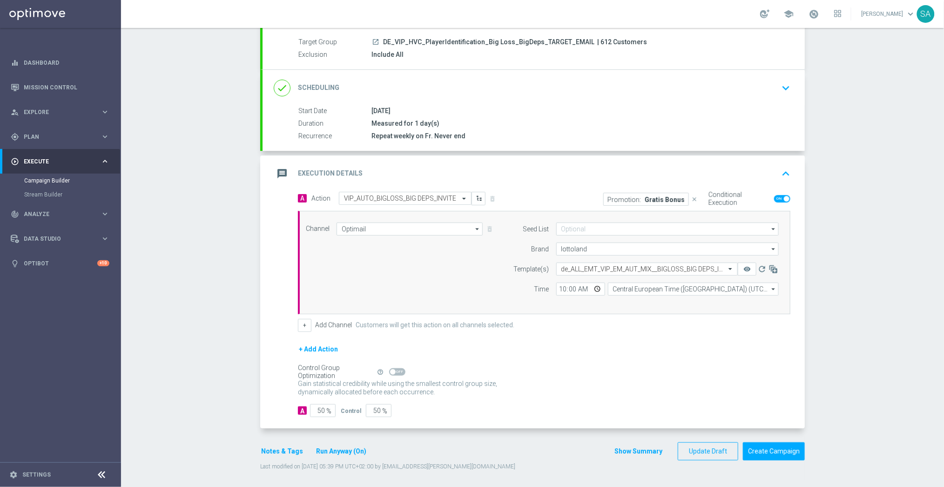
scroll to position [0, 0]
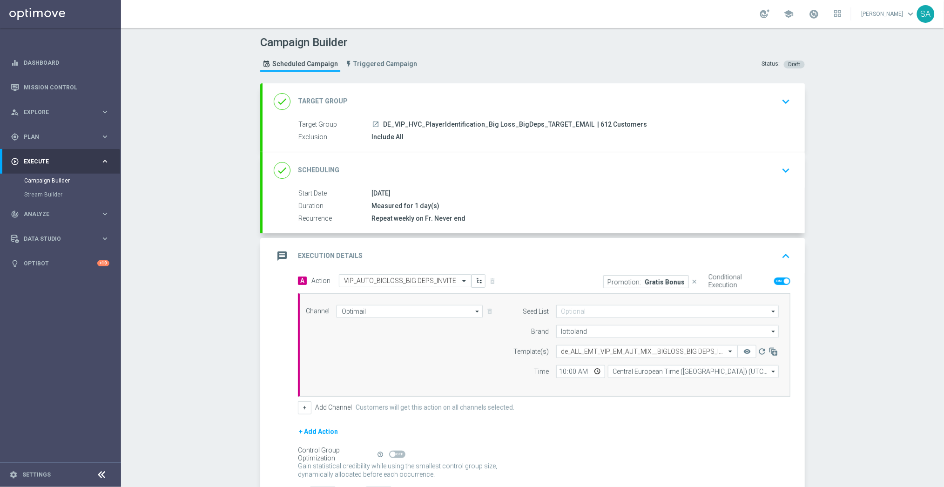
click at [627, 283] on p "Promotion:" at bounding box center [623, 281] width 33 height 7
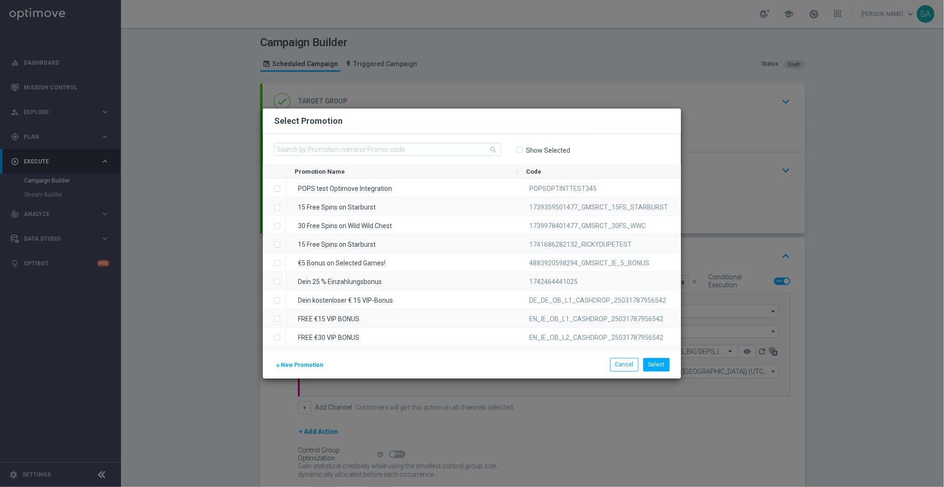
click at [556, 149] on label "Show Selected" at bounding box center [547, 150] width 45 height 8
click at [522, 149] on input "Show Selected" at bounding box center [519, 150] width 6 height 6
checkbox input "true"
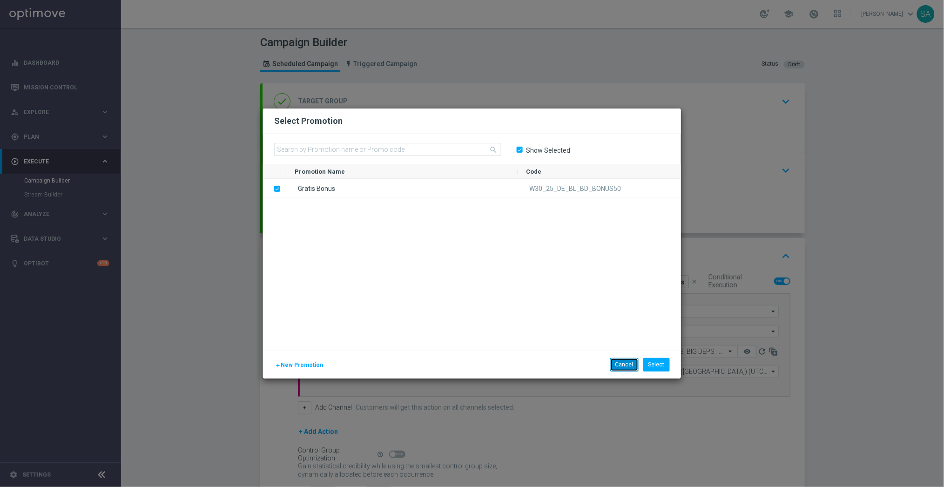
click at [621, 365] on button "Cancel" at bounding box center [624, 364] width 28 height 13
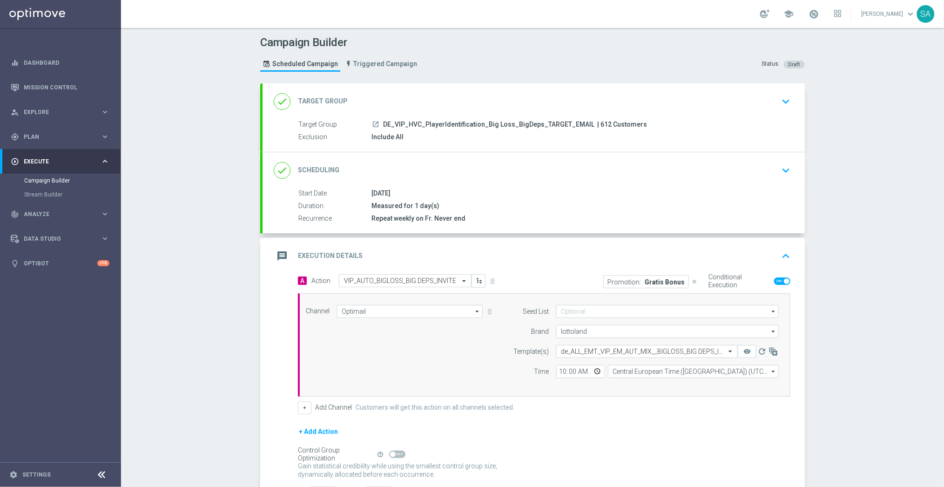
scroll to position [86, 0]
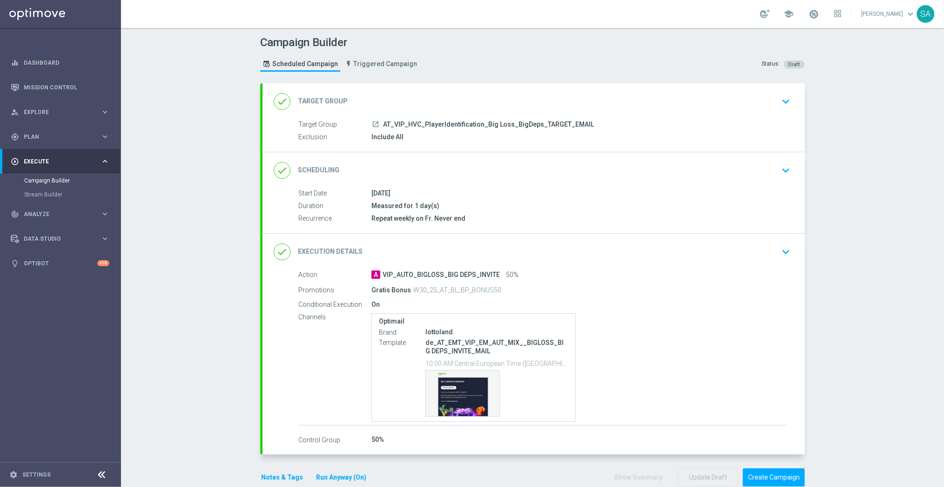
click at [784, 106] on icon "keyboard_arrow_down" at bounding box center [785, 101] width 14 height 14
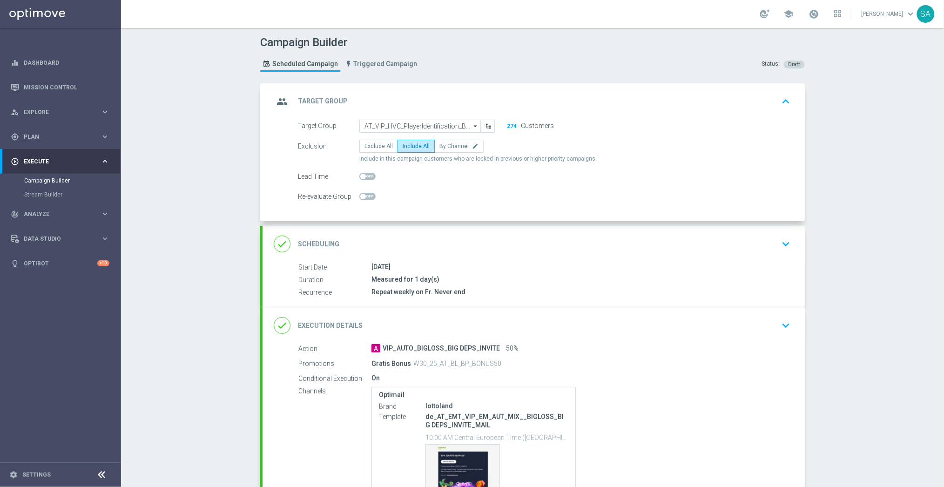
click at [785, 251] on icon "keyboard_arrow_down" at bounding box center [785, 244] width 14 height 14
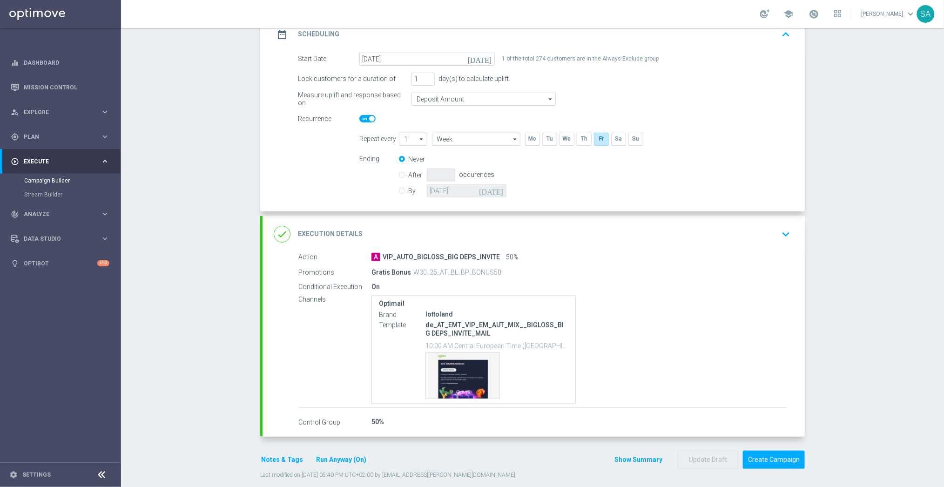
scroll to position [151, 0]
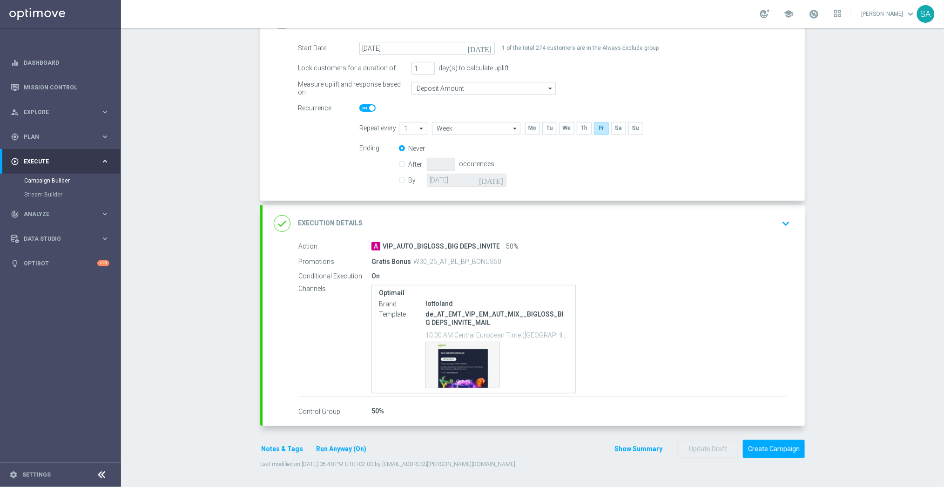
click at [775, 225] on div "done Execution Details keyboard_arrow_down" at bounding box center [534, 223] width 520 height 18
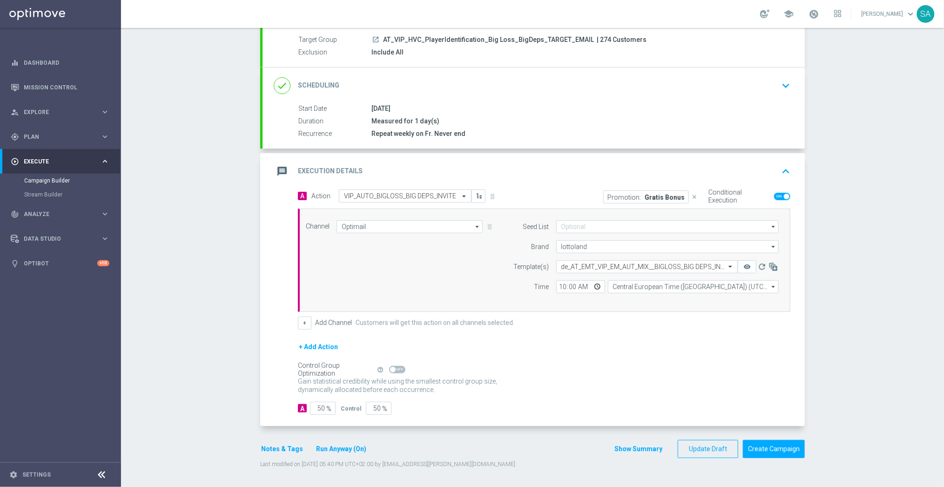
scroll to position [86, 0]
click at [659, 182] on div "message Execution Details keyboard_arrow_up" at bounding box center [533, 171] width 542 height 36
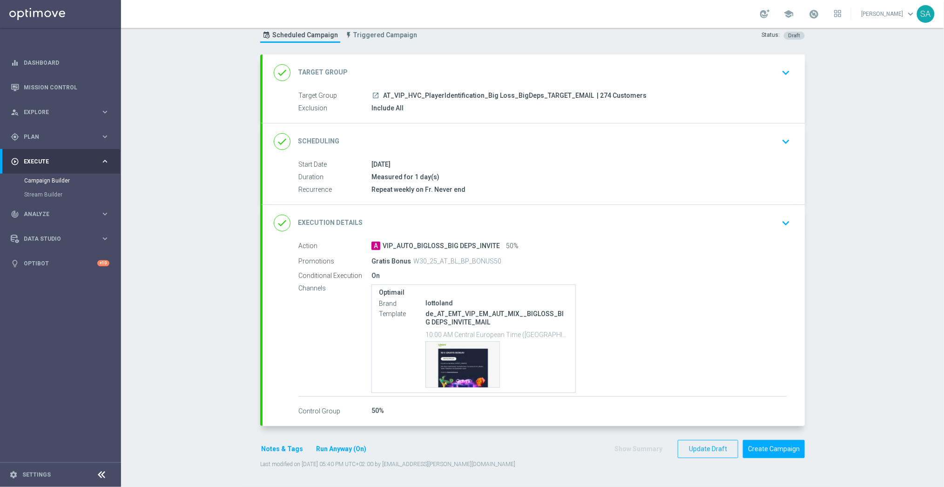
scroll to position [29, 0]
click at [643, 216] on div "done Execution Details keyboard_arrow_down" at bounding box center [534, 223] width 520 height 18
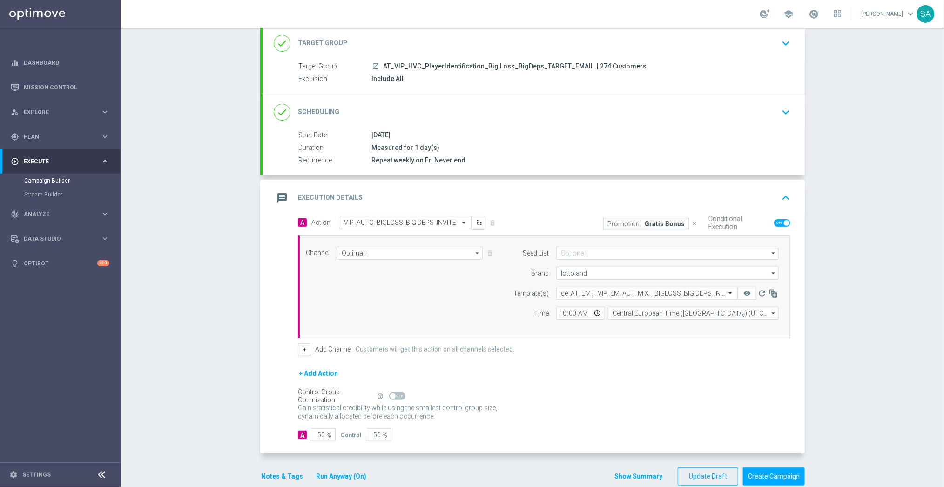
scroll to position [86, 0]
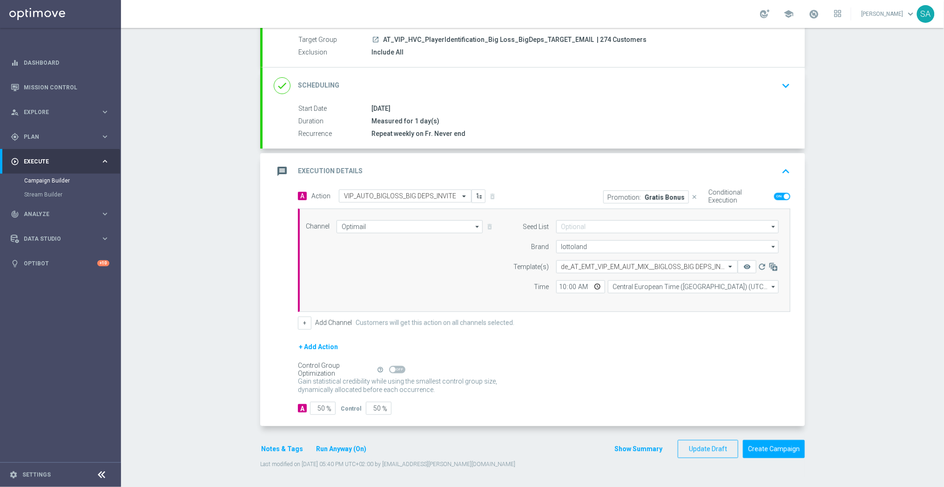
click at [639, 195] on p "Promotion:" at bounding box center [623, 196] width 33 height 7
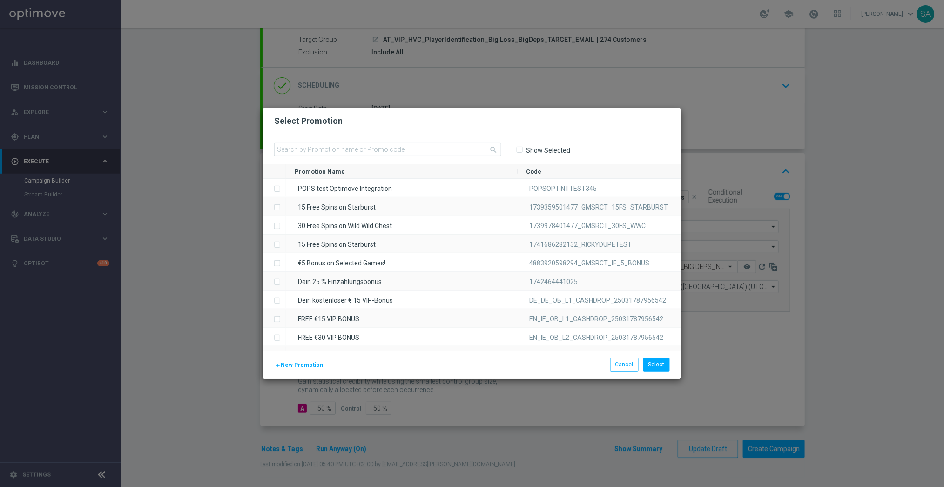
click at [521, 151] on input "Show Selected" at bounding box center [519, 150] width 6 height 6
checkbox input "true"
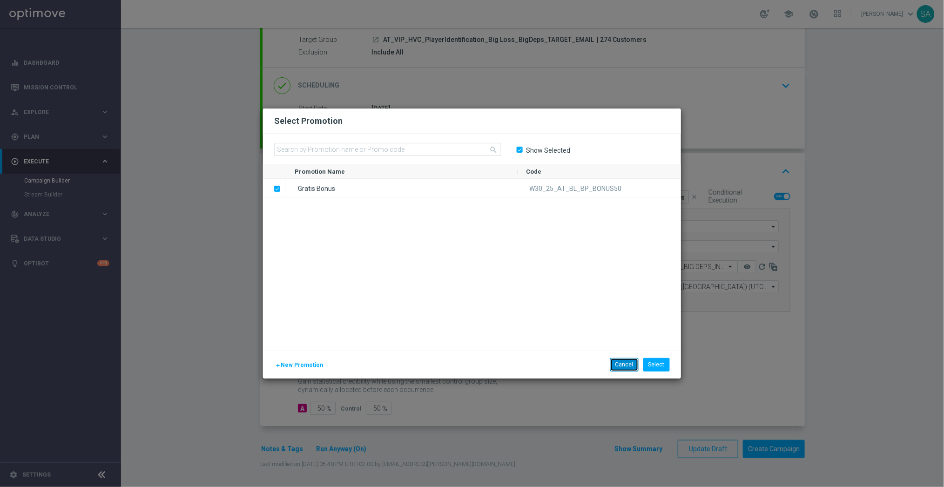
click at [621, 359] on button "Cancel" at bounding box center [624, 364] width 28 height 13
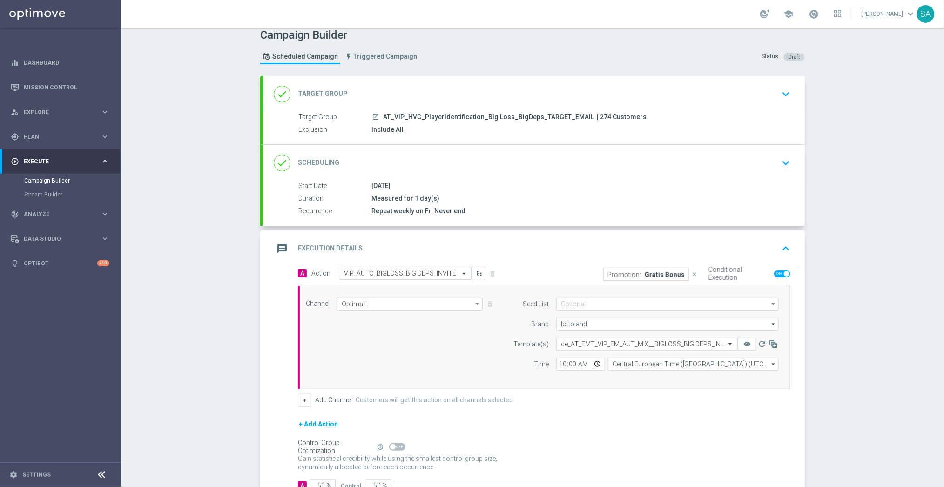
scroll to position [0, 0]
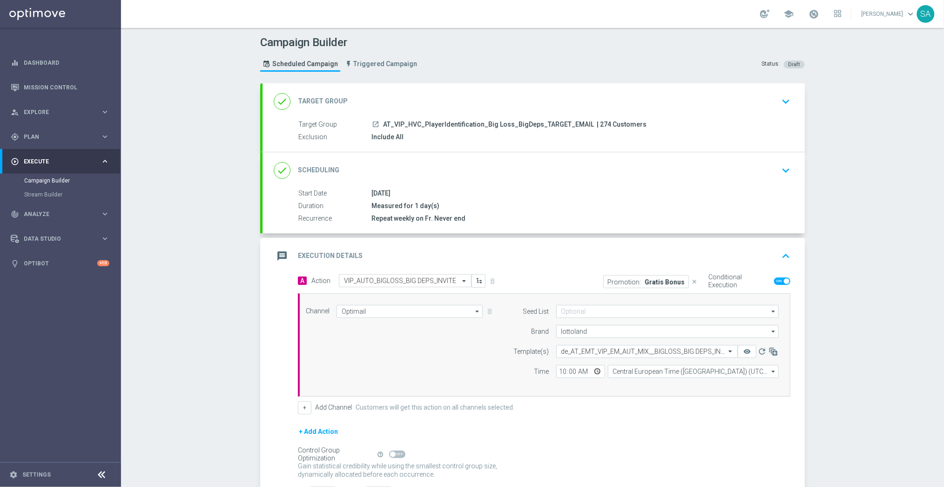
click at [656, 280] on p "Gratis Bonus" at bounding box center [664, 281] width 40 height 7
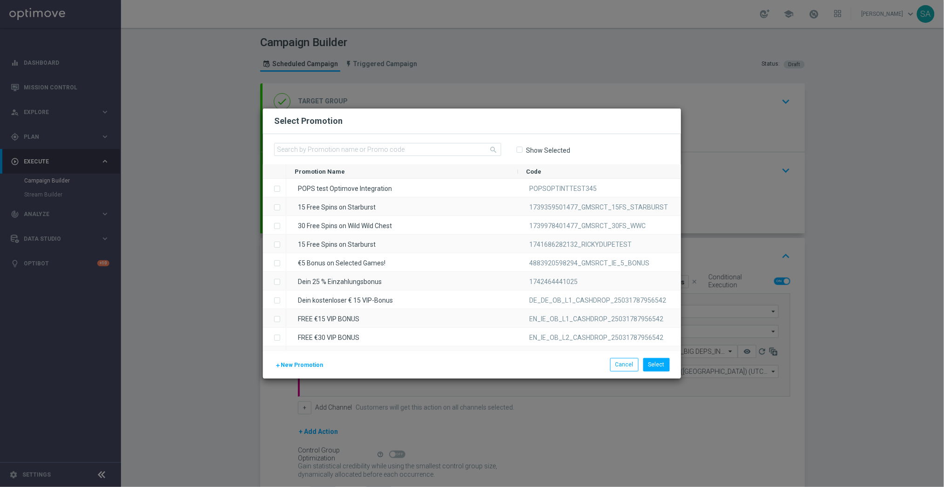
click at [519, 149] on input "Show Selected" at bounding box center [519, 150] width 6 height 6
checkbox input "true"
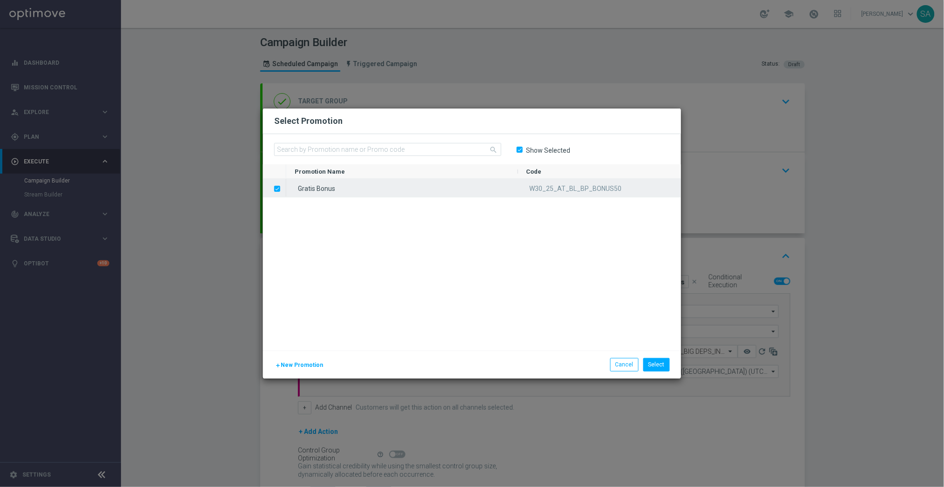
drag, startPoint x: 528, startPoint y: 188, endPoint x: 583, endPoint y: 191, distance: 55.4
click at [583, 191] on div "W30_25_AT_BL_BP_BONUS50" at bounding box center [599, 188] width 163 height 18
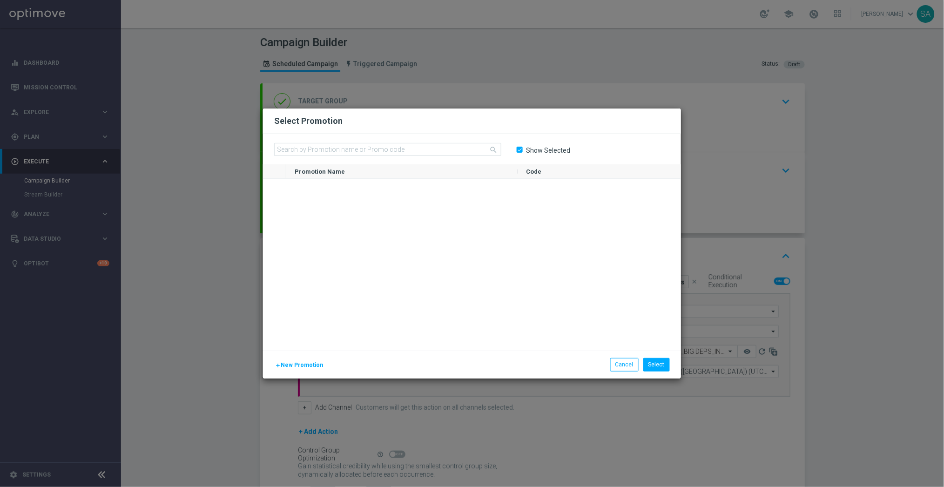
click at [524, 201] on div at bounding box center [483, 265] width 395 height 172
click at [622, 367] on button "Cancel" at bounding box center [624, 364] width 28 height 13
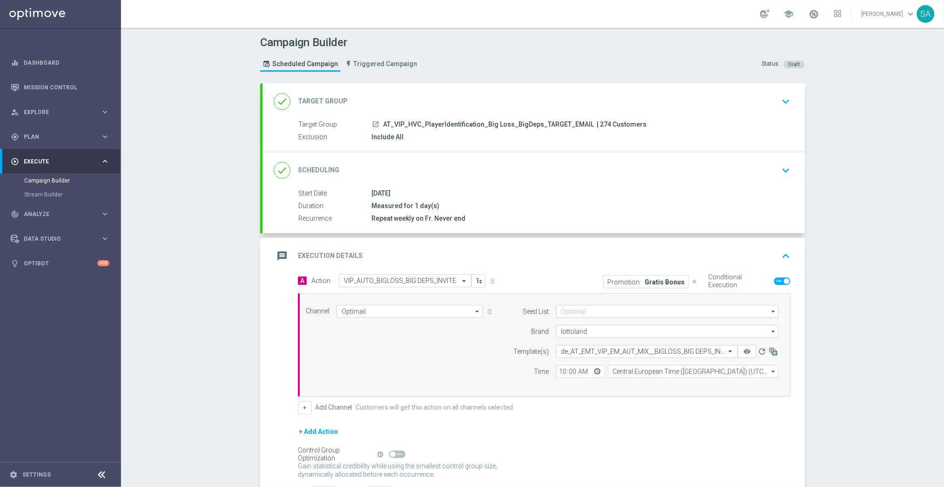
click at [646, 277] on div "Promotion: Gratis Bonus" at bounding box center [646, 281] width 86 height 13
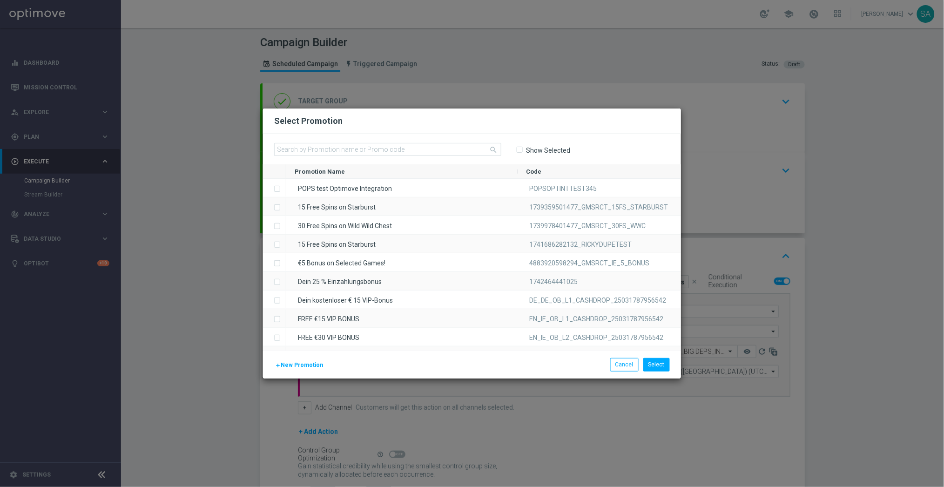
click at [522, 150] on input "Show Selected" at bounding box center [519, 150] width 6 height 6
checkbox input "true"
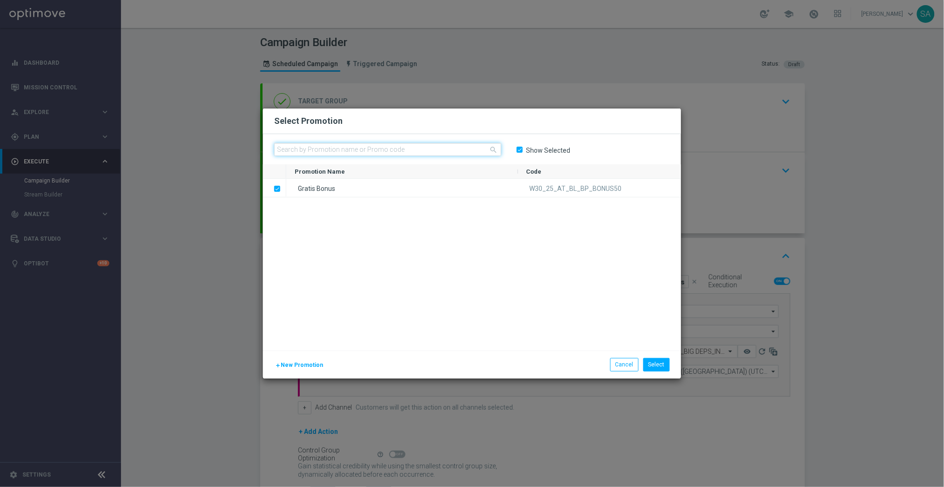
click at [421, 148] on input "text" at bounding box center [387, 149] width 227 height 13
type input "W30_25"
click at [521, 149] on input "Show Selected" at bounding box center [519, 150] width 6 height 6
checkbox input "false"
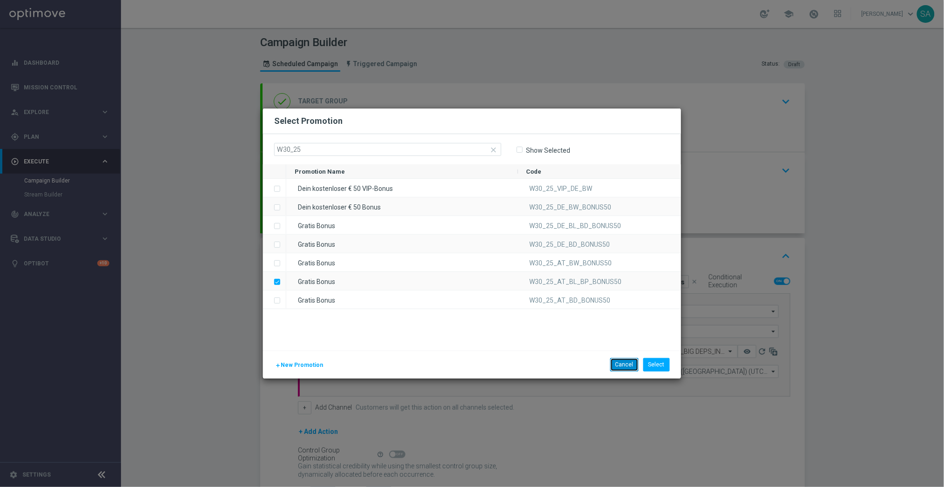
click at [622, 362] on button "Cancel" at bounding box center [624, 364] width 28 height 13
